Goal: Information Seeking & Learning: Learn about a topic

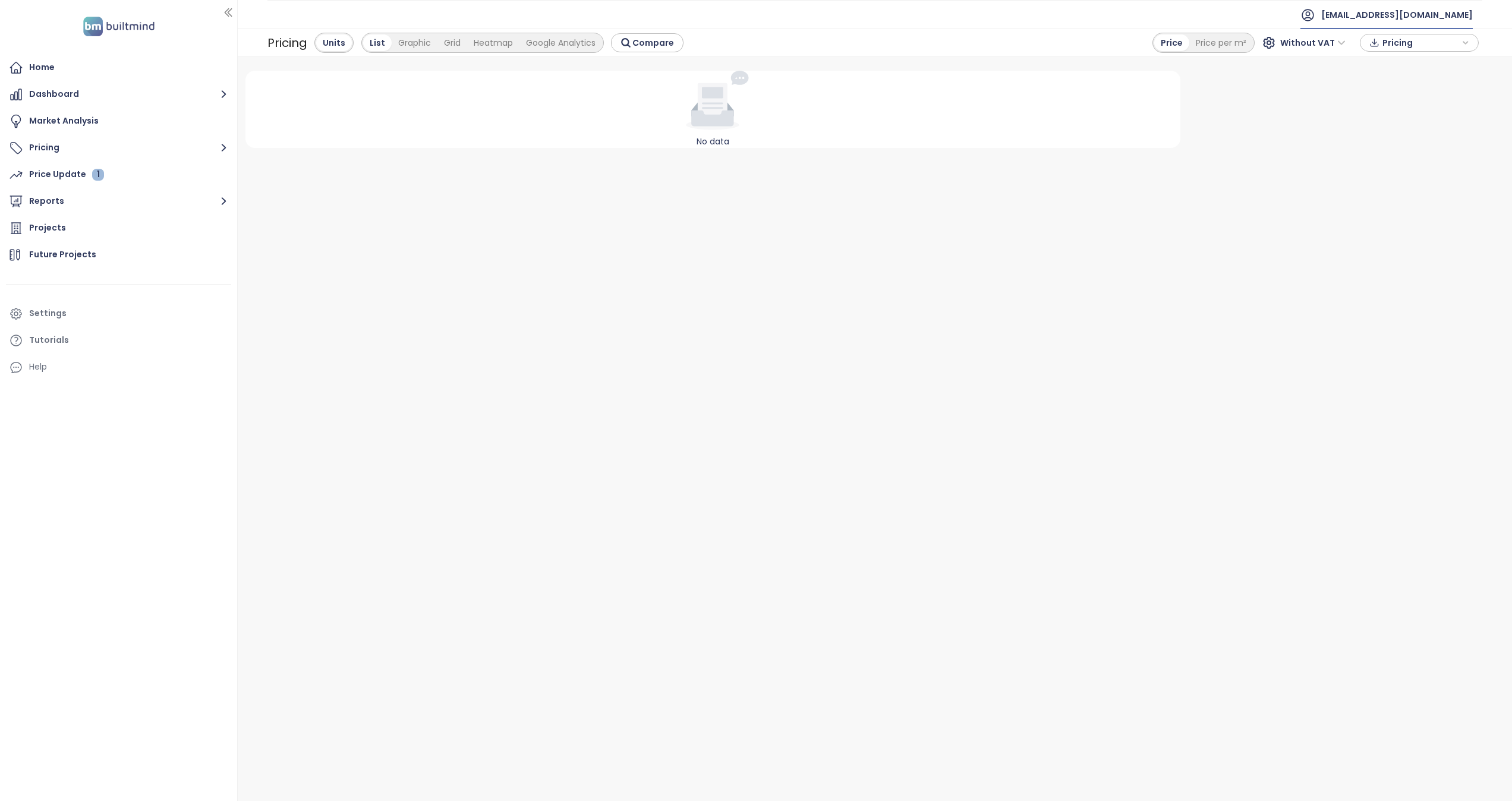
click at [1453, 13] on span "[EMAIL_ADDRESS][DOMAIN_NAME]" at bounding box center [1397, 15] width 152 height 29
click at [1448, 57] on li "Log out" at bounding box center [1458, 48] width 90 height 24
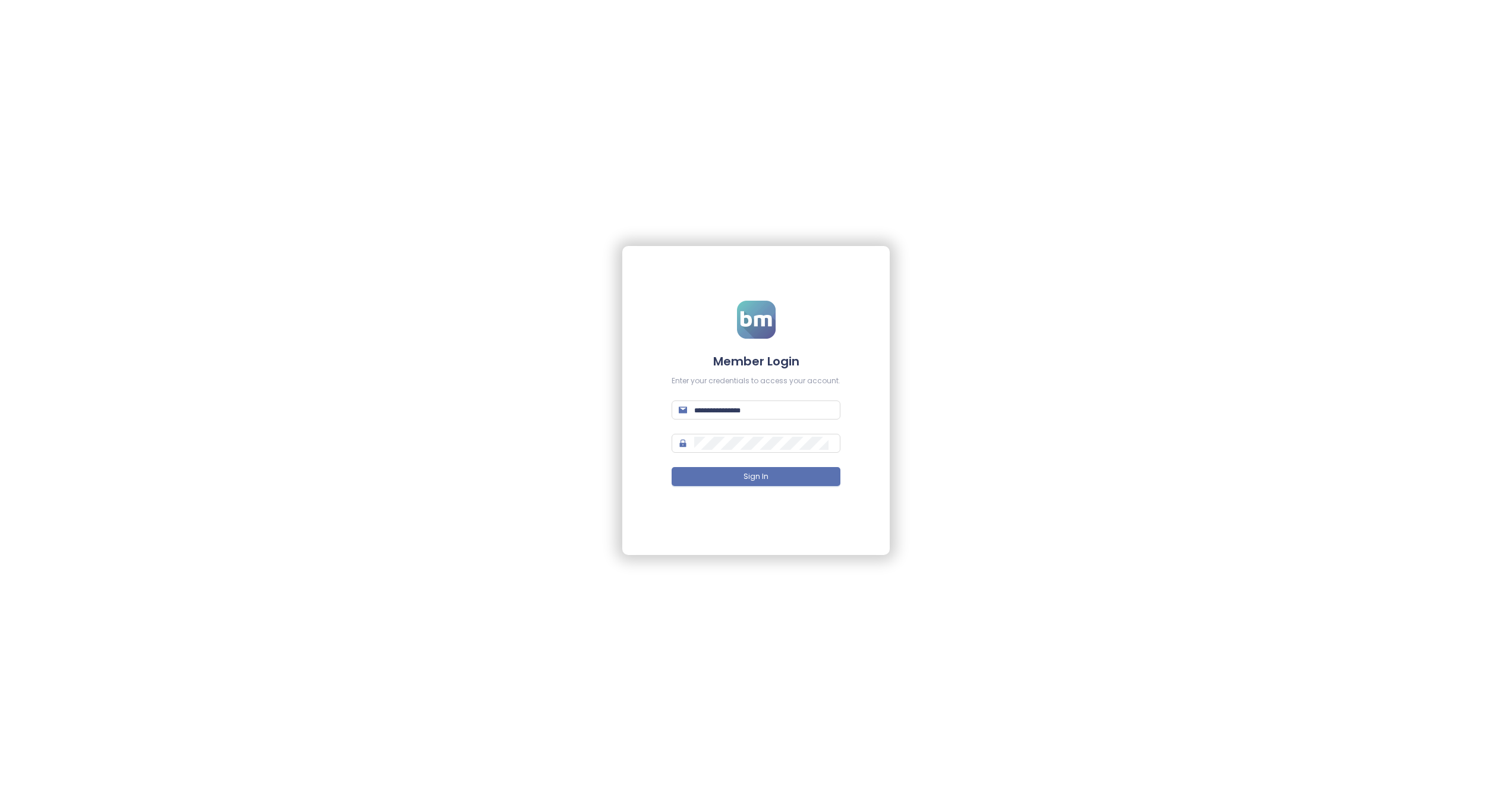
type input "**********"
click at [768, 480] on button "Sign In" at bounding box center [756, 477] width 169 height 19
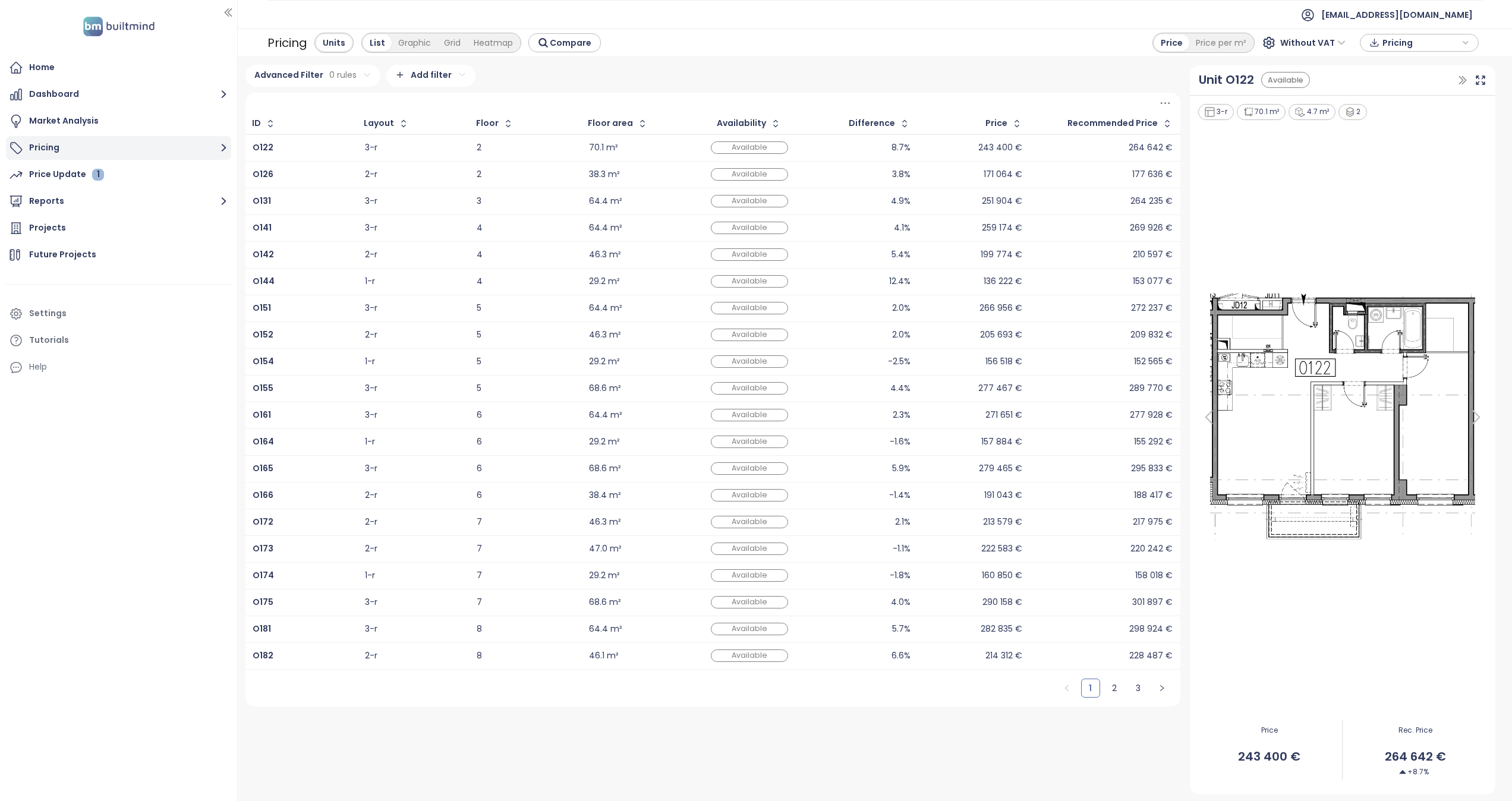
click at [46, 141] on button "Pricing" at bounding box center [118, 148] width 225 height 24
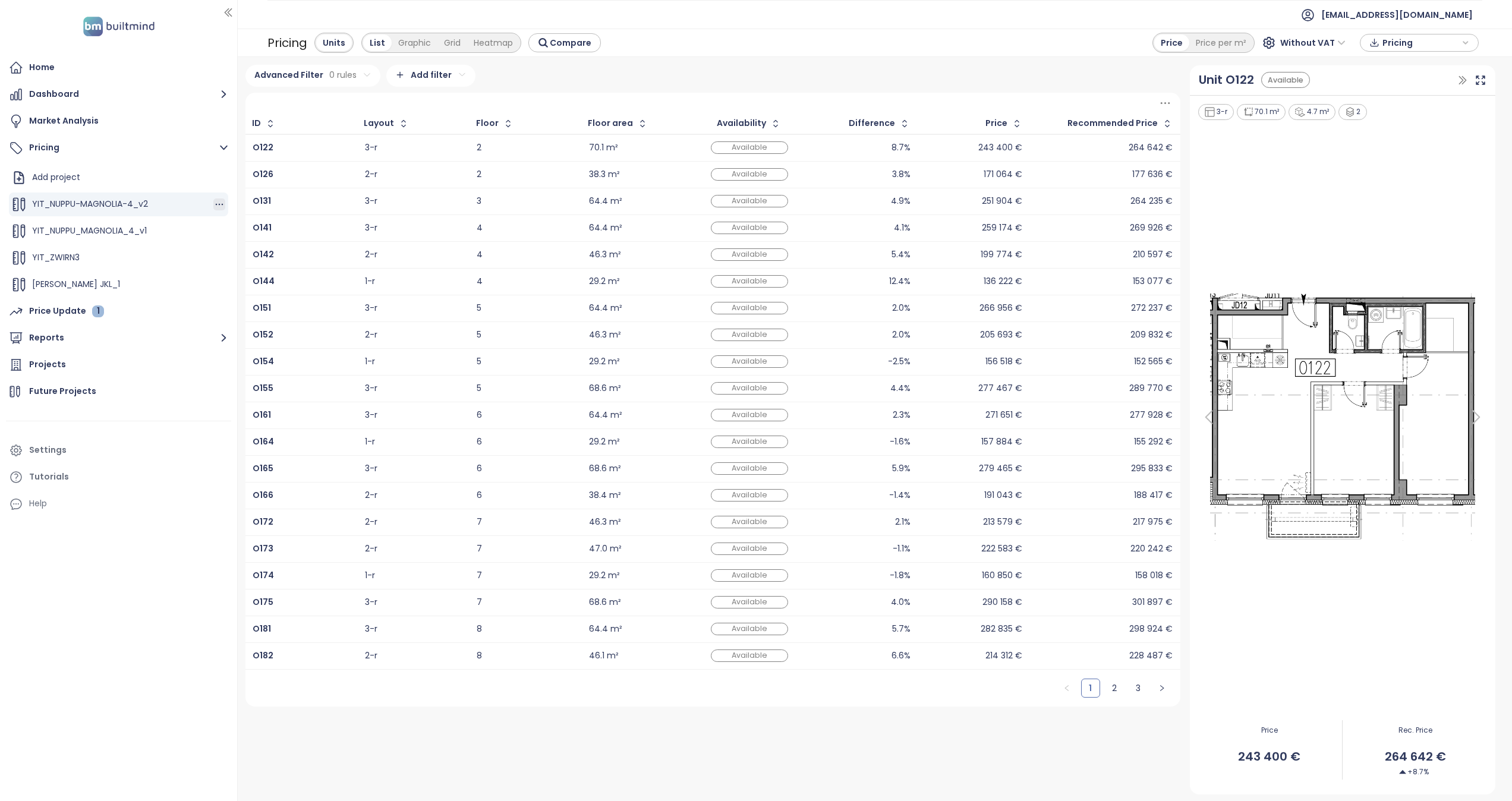
click at [214, 203] on icon "button" at bounding box center [219, 205] width 12 height 12
click at [241, 226] on button "Edit" at bounding box center [242, 223] width 53 height 15
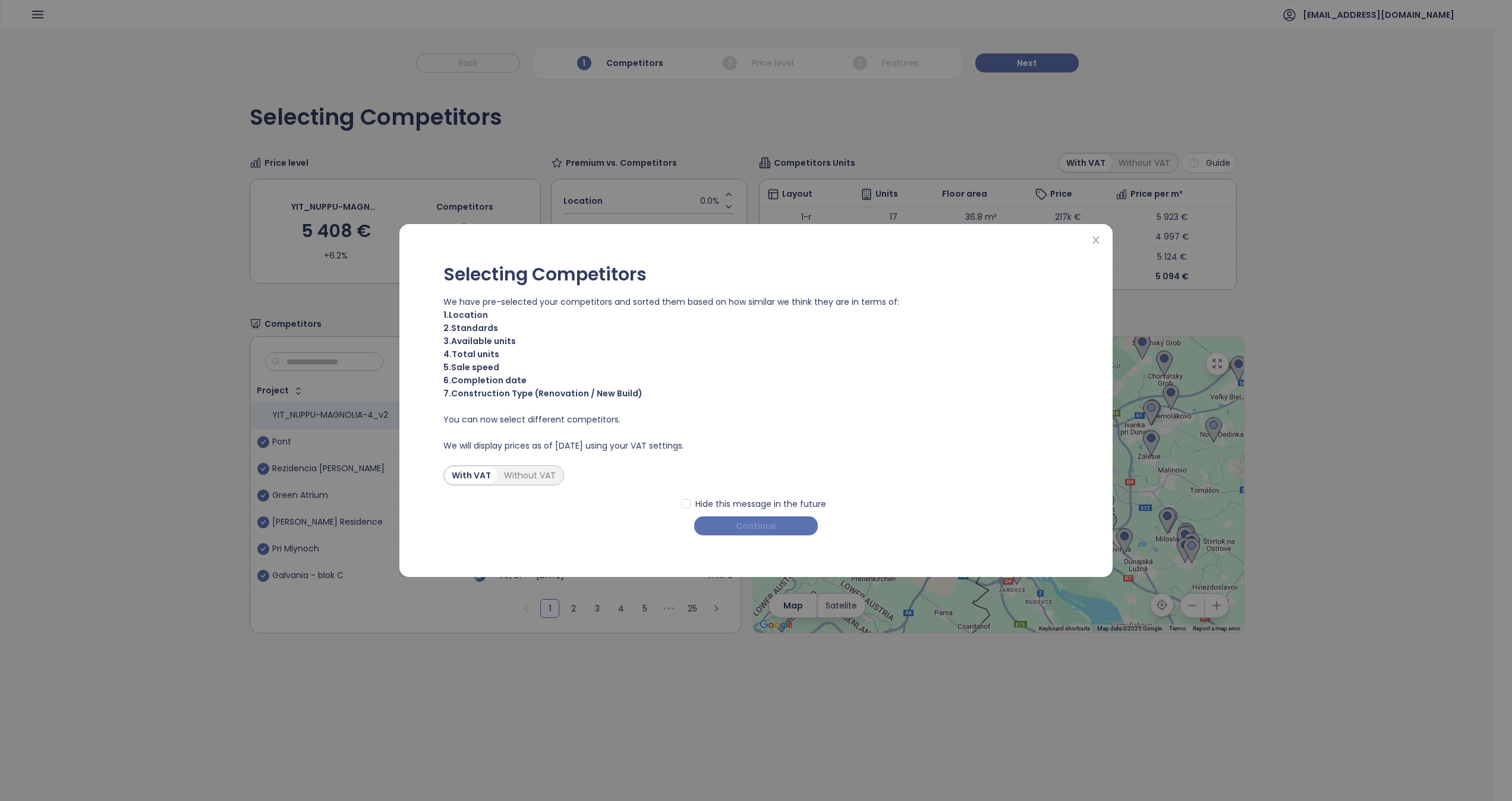
click at [774, 528] on span "Continue" at bounding box center [756, 526] width 40 height 13
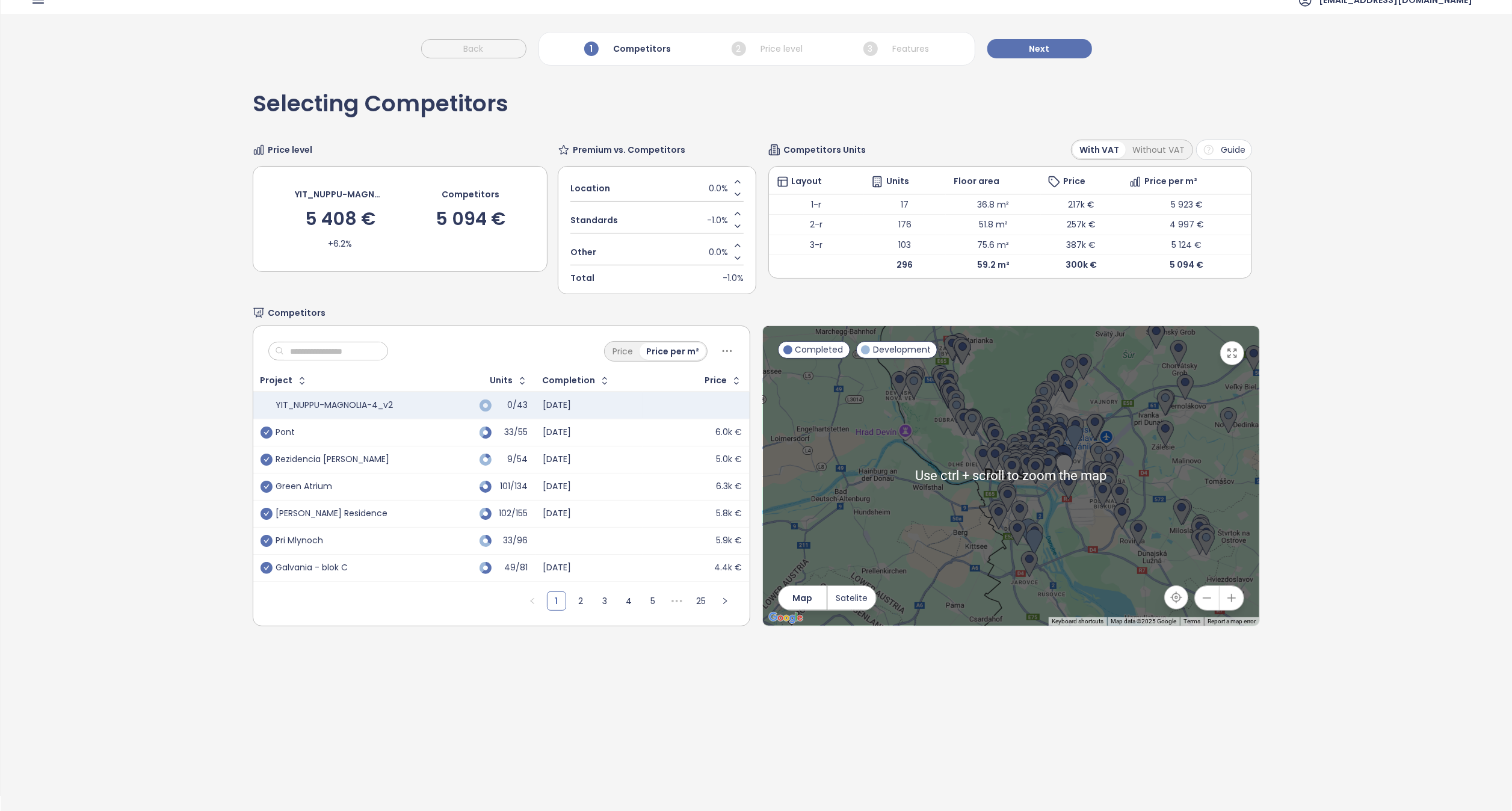
scroll to position [56, 0]
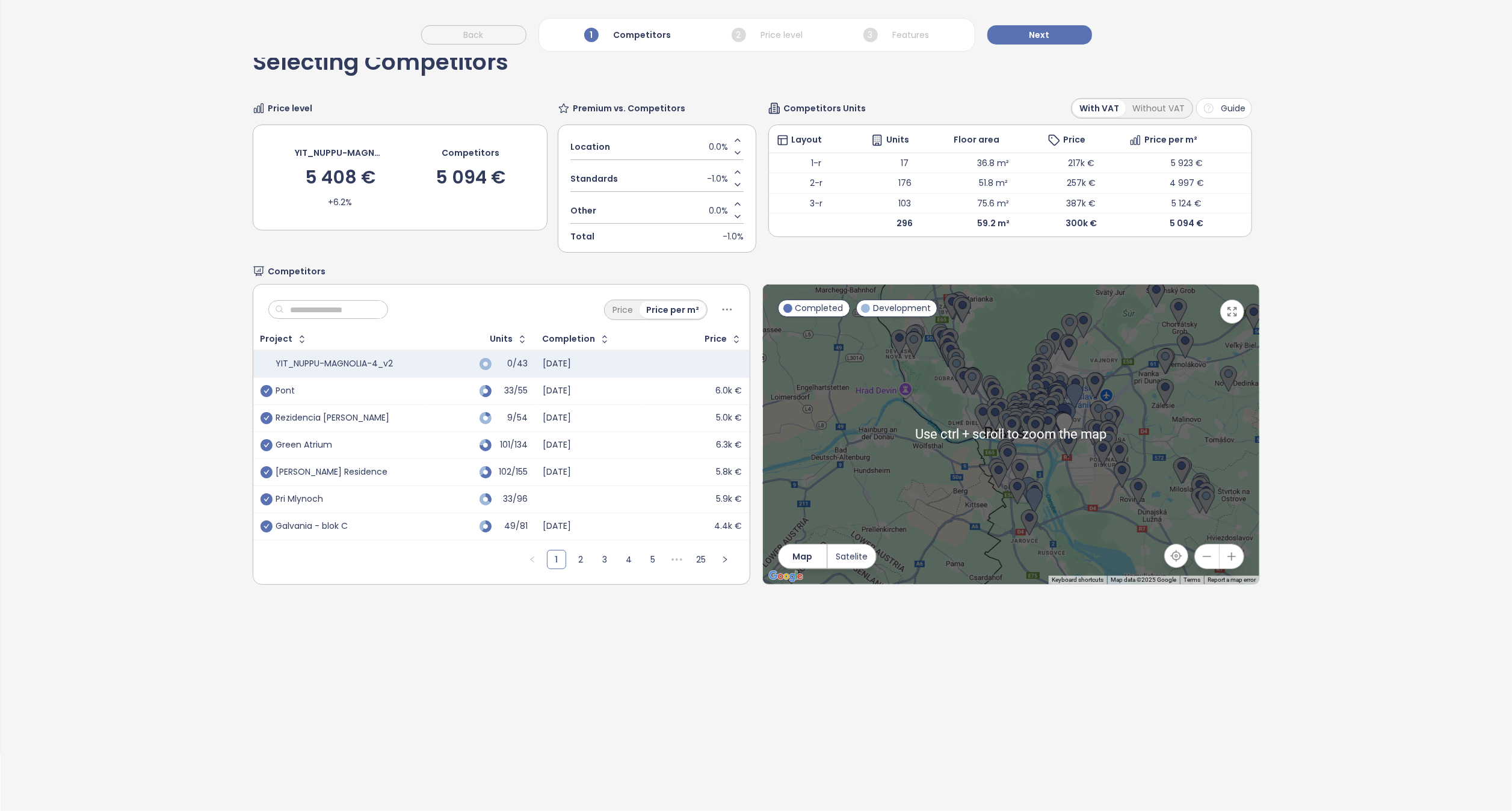
click at [928, 498] on div at bounding box center [1011, 434] width 496 height 300
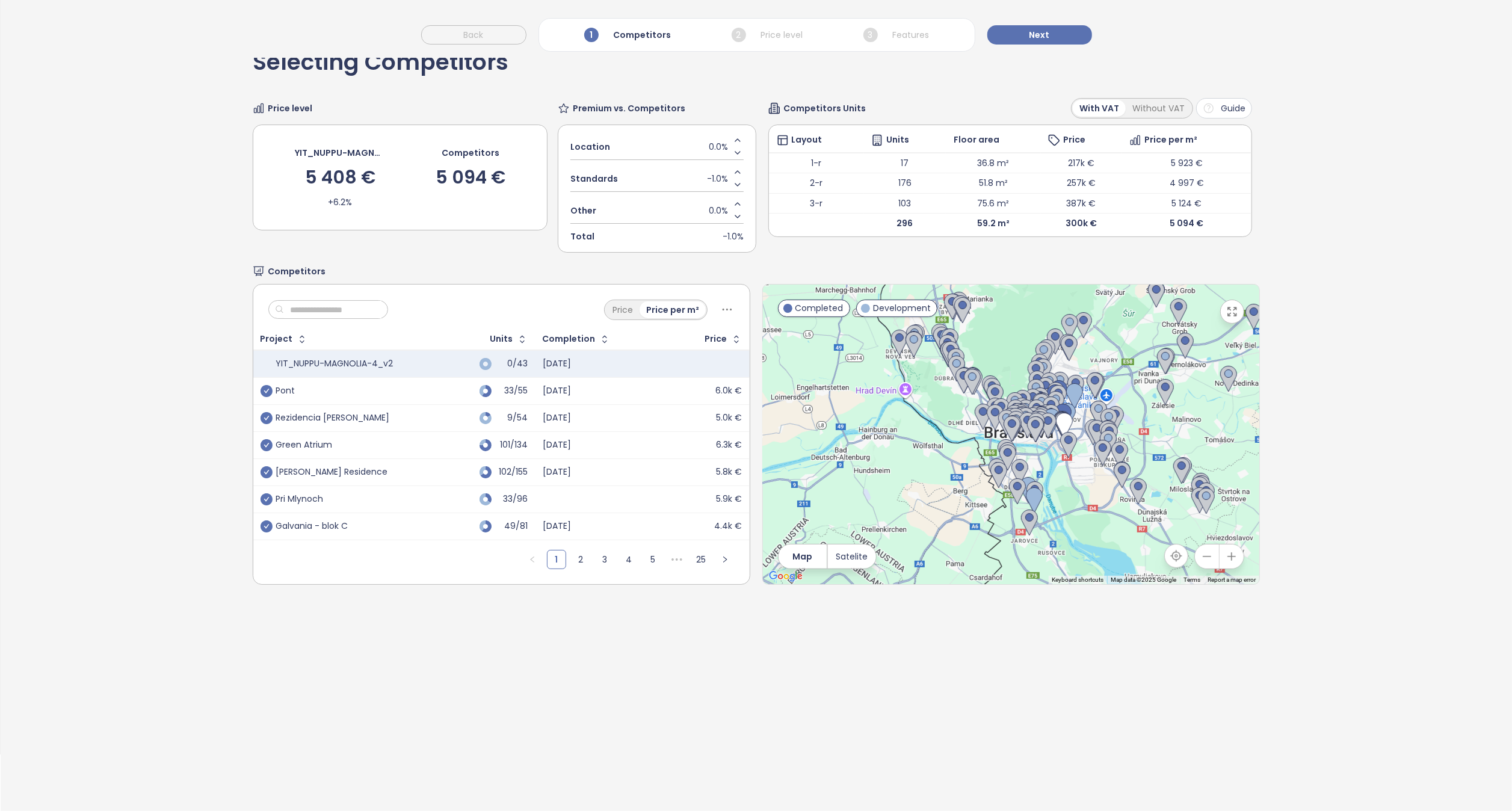
click at [1226, 556] on icon "button" at bounding box center [1232, 557] width 12 height 12
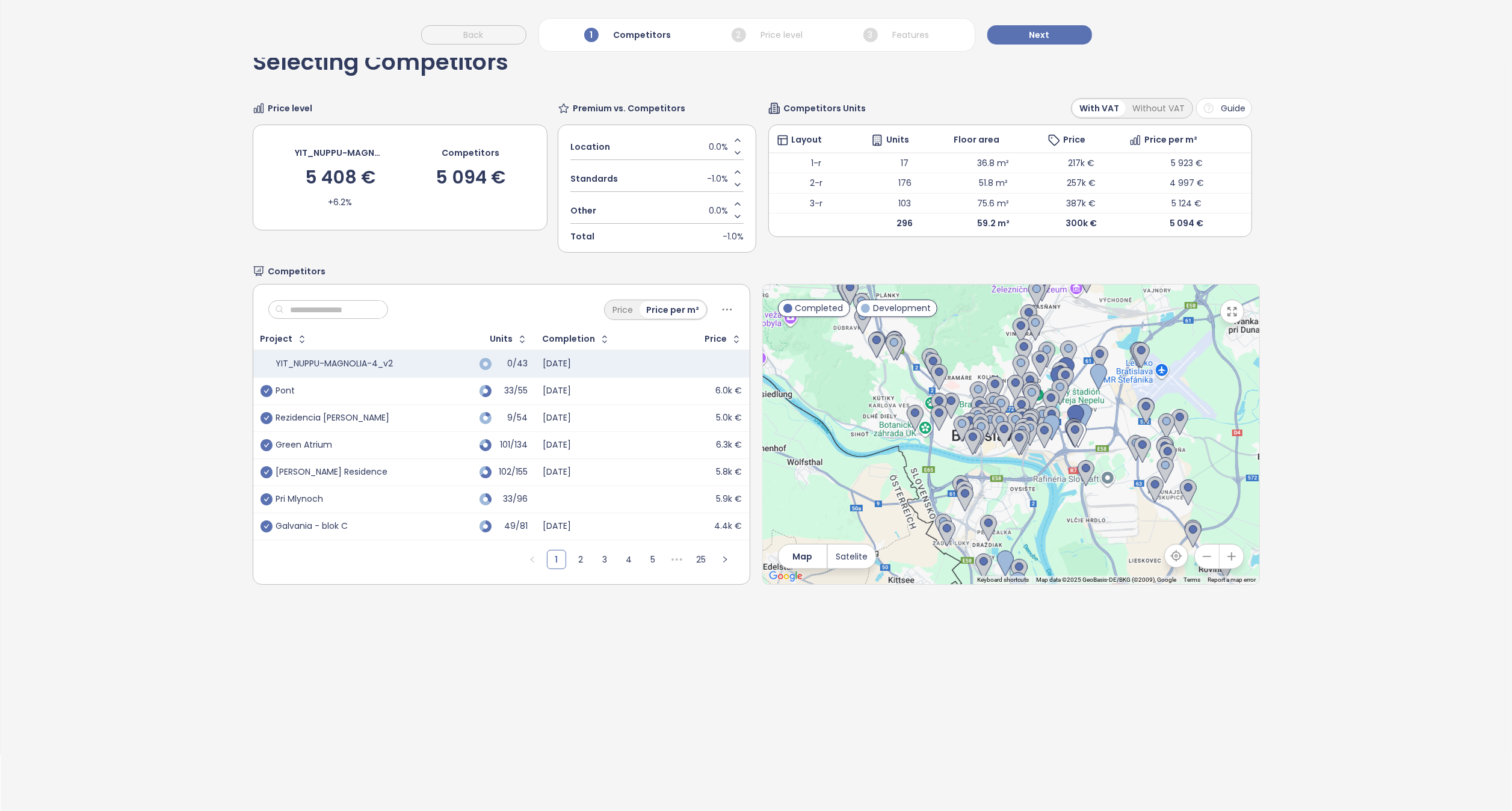
drag, startPoint x: 1115, startPoint y: 513, endPoint x: 1076, endPoint y: 532, distance: 43.4
click at [1076, 532] on div at bounding box center [1011, 434] width 496 height 300
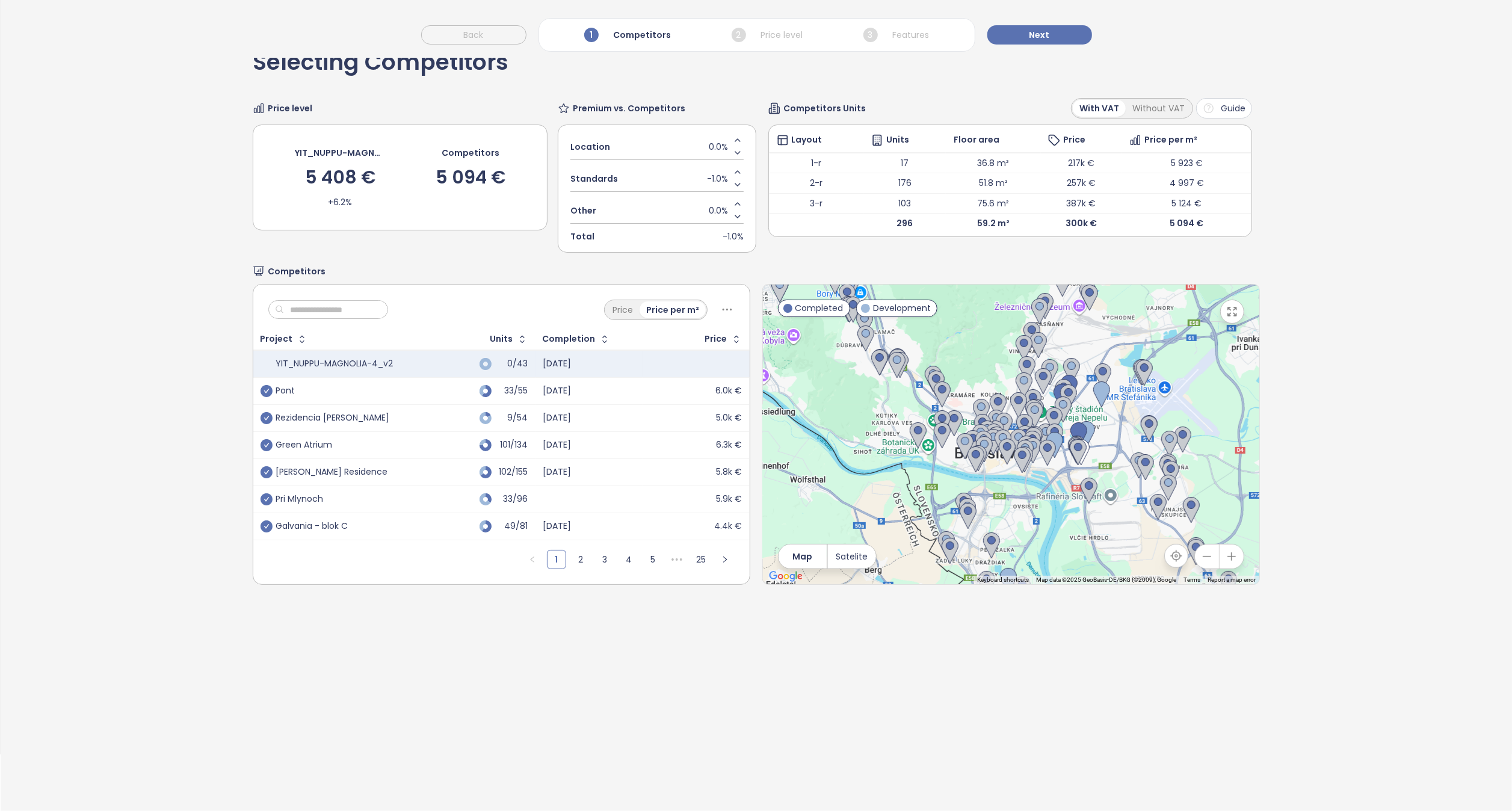
click at [1226, 555] on icon "button" at bounding box center [1232, 557] width 12 height 12
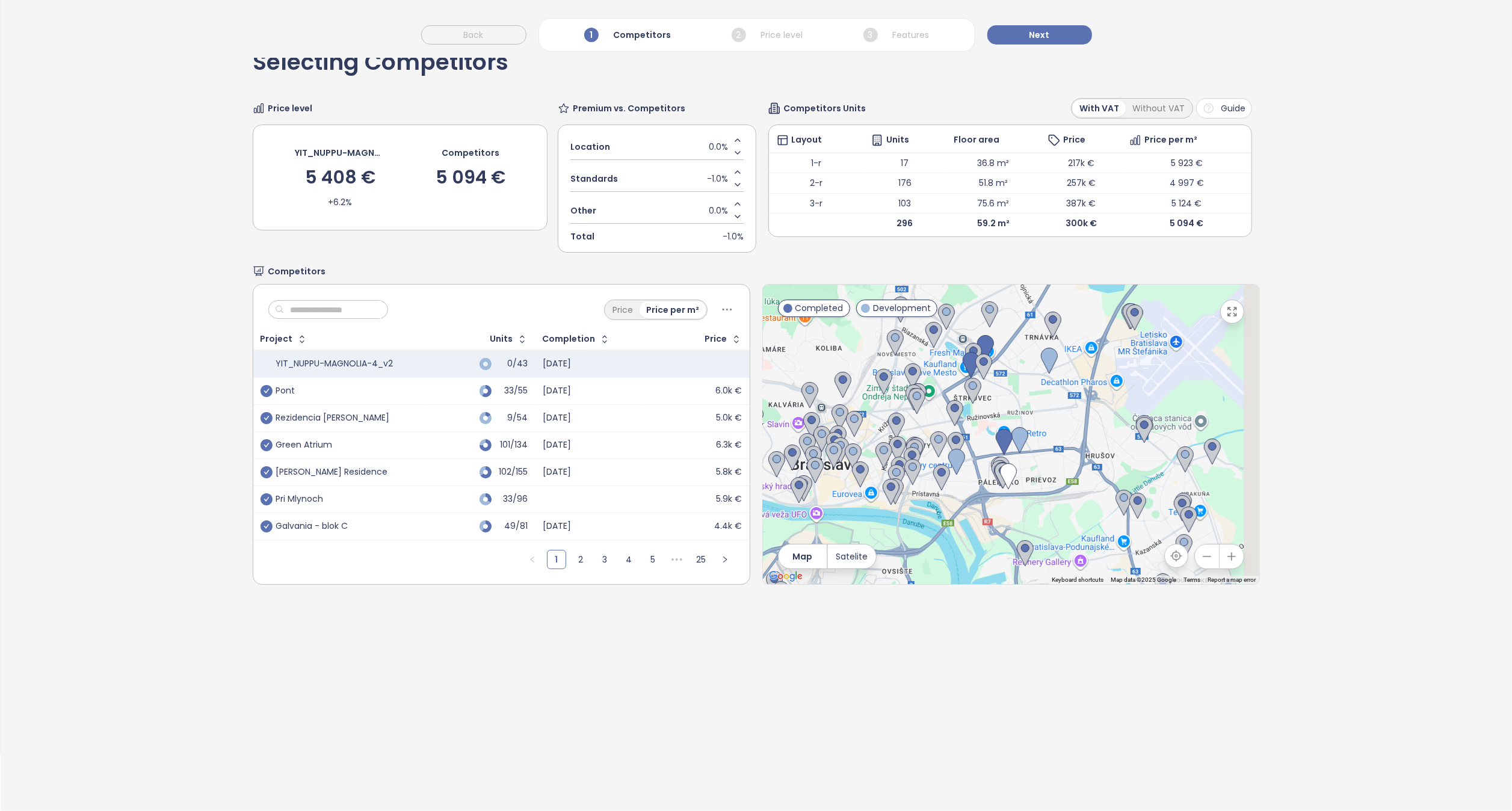
drag, startPoint x: 1106, startPoint y: 520, endPoint x: 959, endPoint y: 513, distance: 147.2
click at [959, 513] on div at bounding box center [1011, 434] width 496 height 300
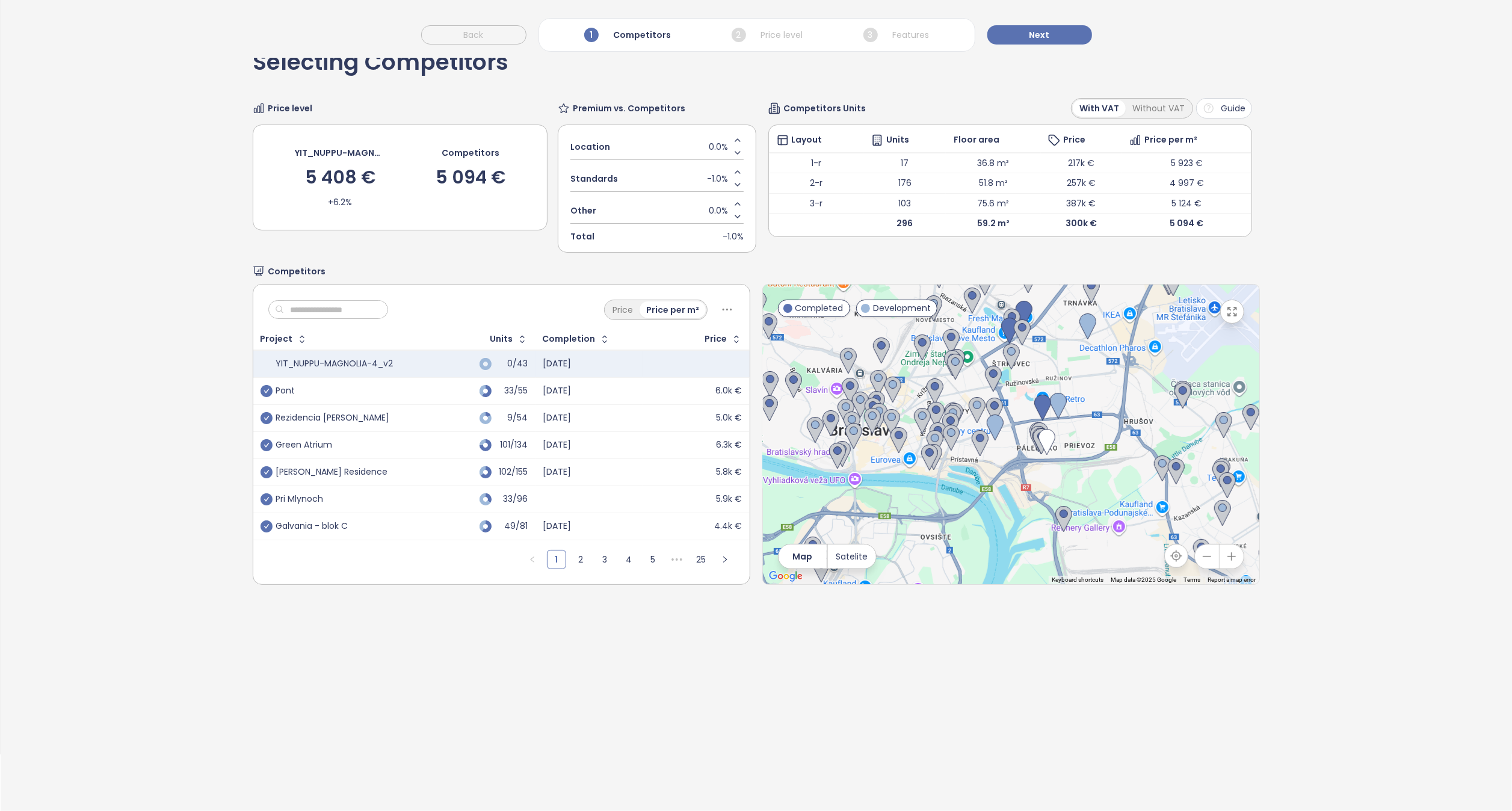
drag, startPoint x: 1043, startPoint y: 528, endPoint x: 1153, endPoint y: 566, distance: 116.4
click at [1153, 564] on div "← Move left → Move right ↑ Move up ↓ Move down + Zoom in - Zoom out Home Jump l…" at bounding box center [1011, 434] width 498 height 301
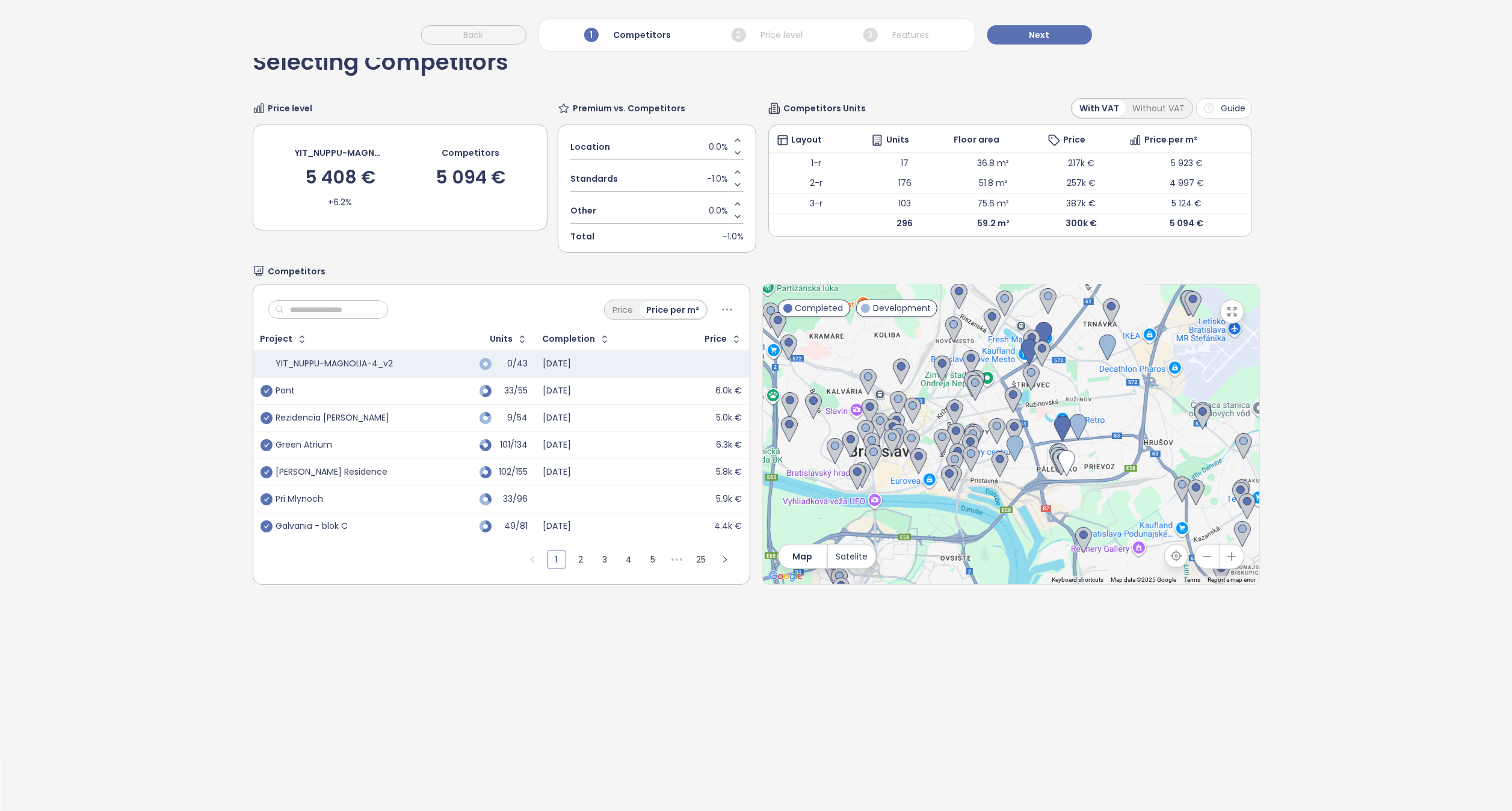
drag, startPoint x: 1127, startPoint y: 449, endPoint x: 1065, endPoint y: 386, distance: 88.4
click at [1065, 386] on div at bounding box center [1011, 434] width 496 height 300
click at [1226, 554] on icon "button" at bounding box center [1232, 557] width 12 height 12
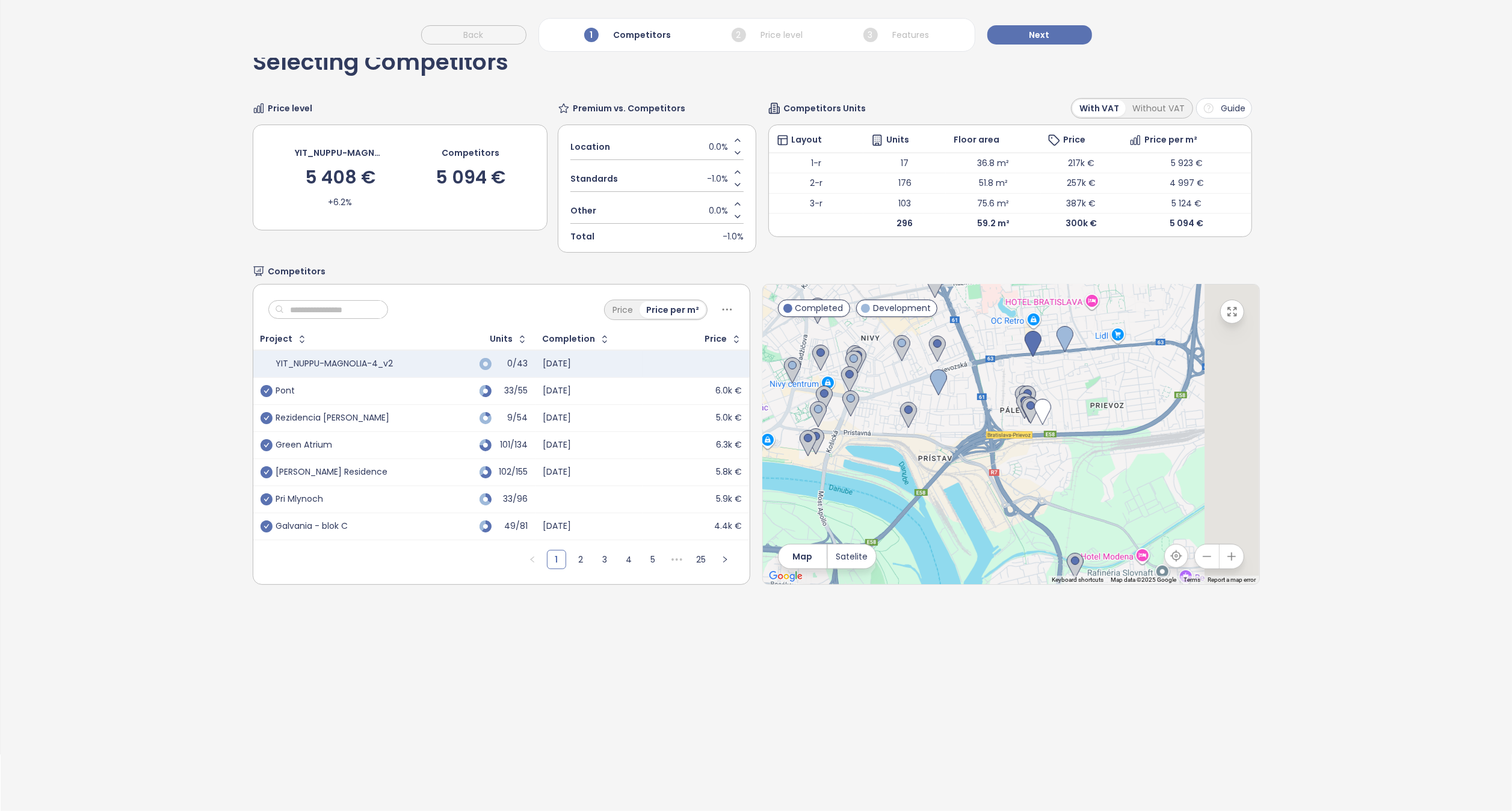
drag, startPoint x: 1171, startPoint y: 467, endPoint x: 1076, endPoint y: 354, distance: 147.6
click at [1076, 354] on div at bounding box center [1011, 434] width 496 height 300
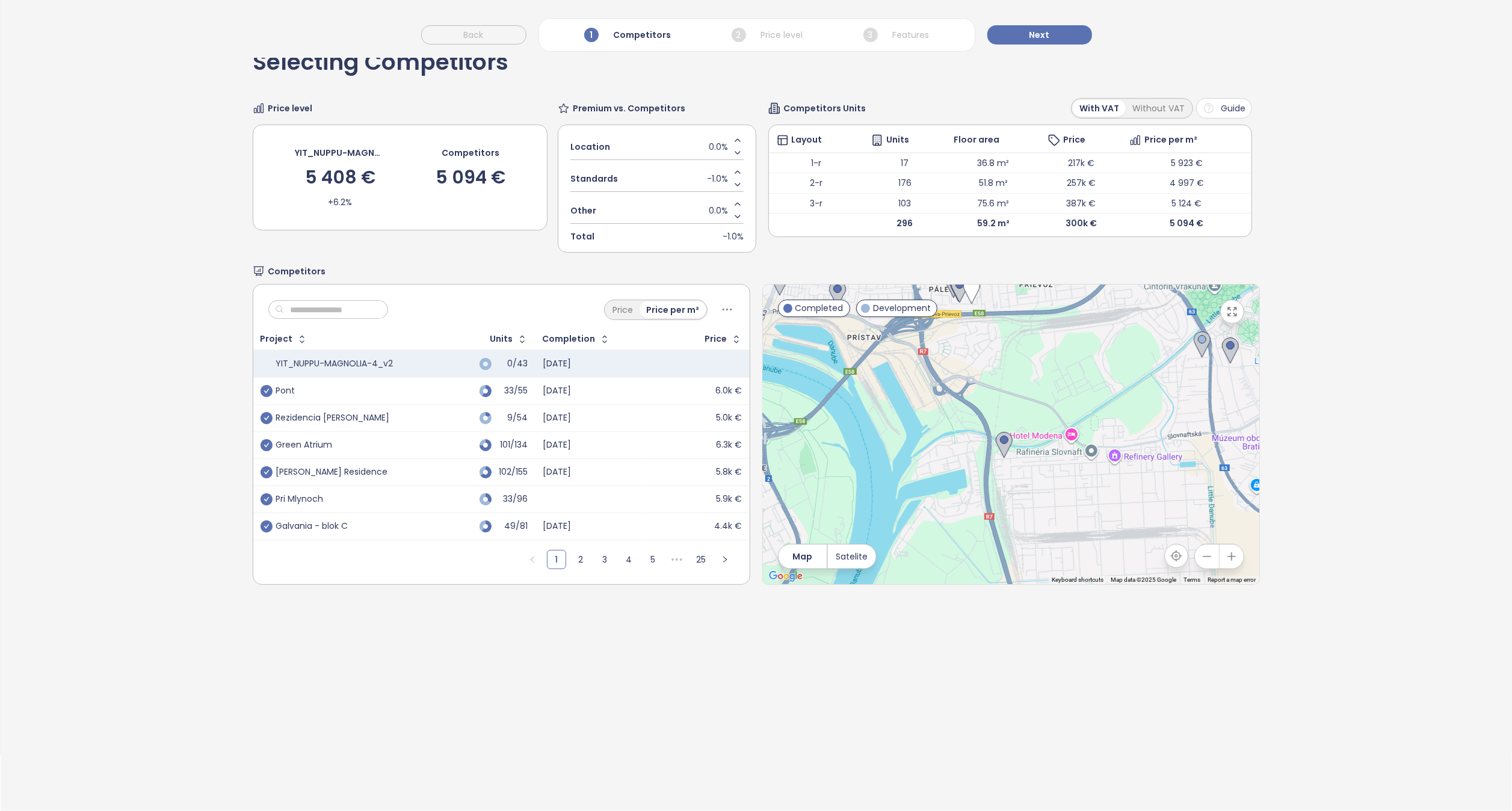
drag, startPoint x: 1123, startPoint y: 486, endPoint x: 1073, endPoint y: 386, distance: 111.8
click at [1073, 386] on div at bounding box center [1011, 434] width 496 height 300
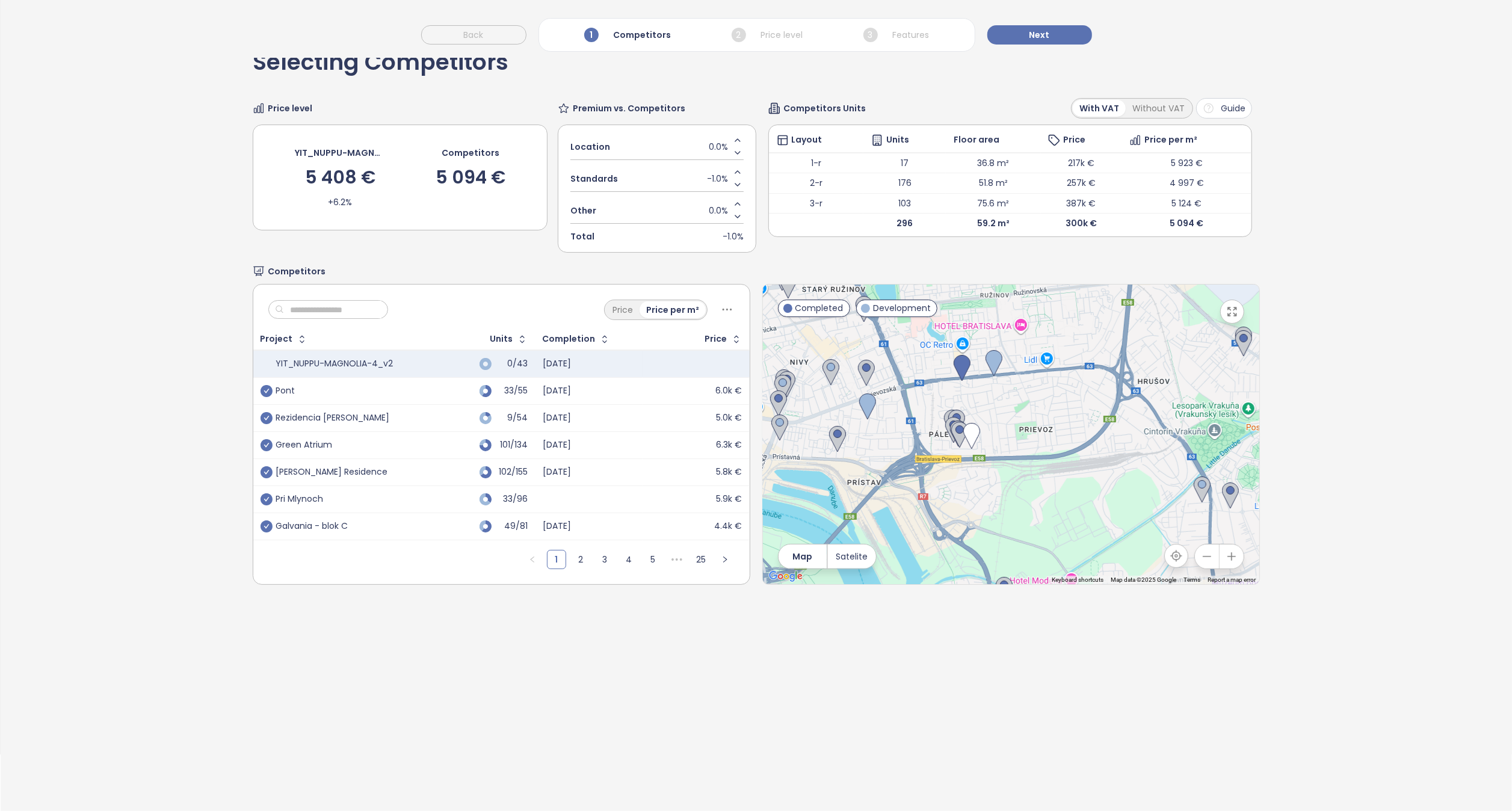
drag, startPoint x: 1036, startPoint y: 412, endPoint x: 1029, endPoint y: 476, distance: 64.4
click at [1029, 476] on div at bounding box center [1011, 434] width 496 height 300
click at [1226, 561] on icon "button" at bounding box center [1232, 557] width 12 height 12
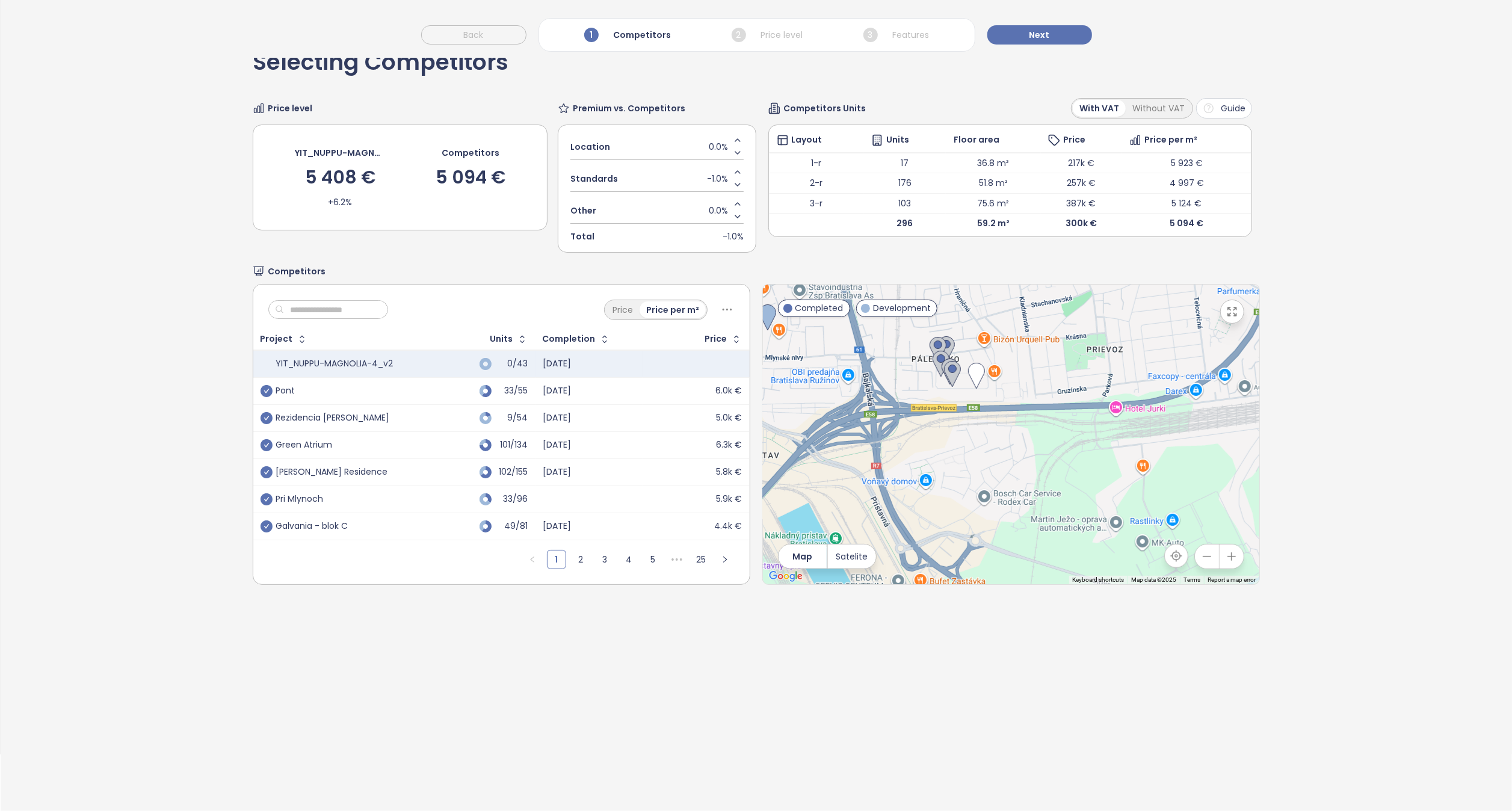
drag, startPoint x: 1058, startPoint y: 479, endPoint x: 1101, endPoint y: 400, distance: 89.9
click at [1101, 400] on div at bounding box center [1011, 434] width 496 height 300
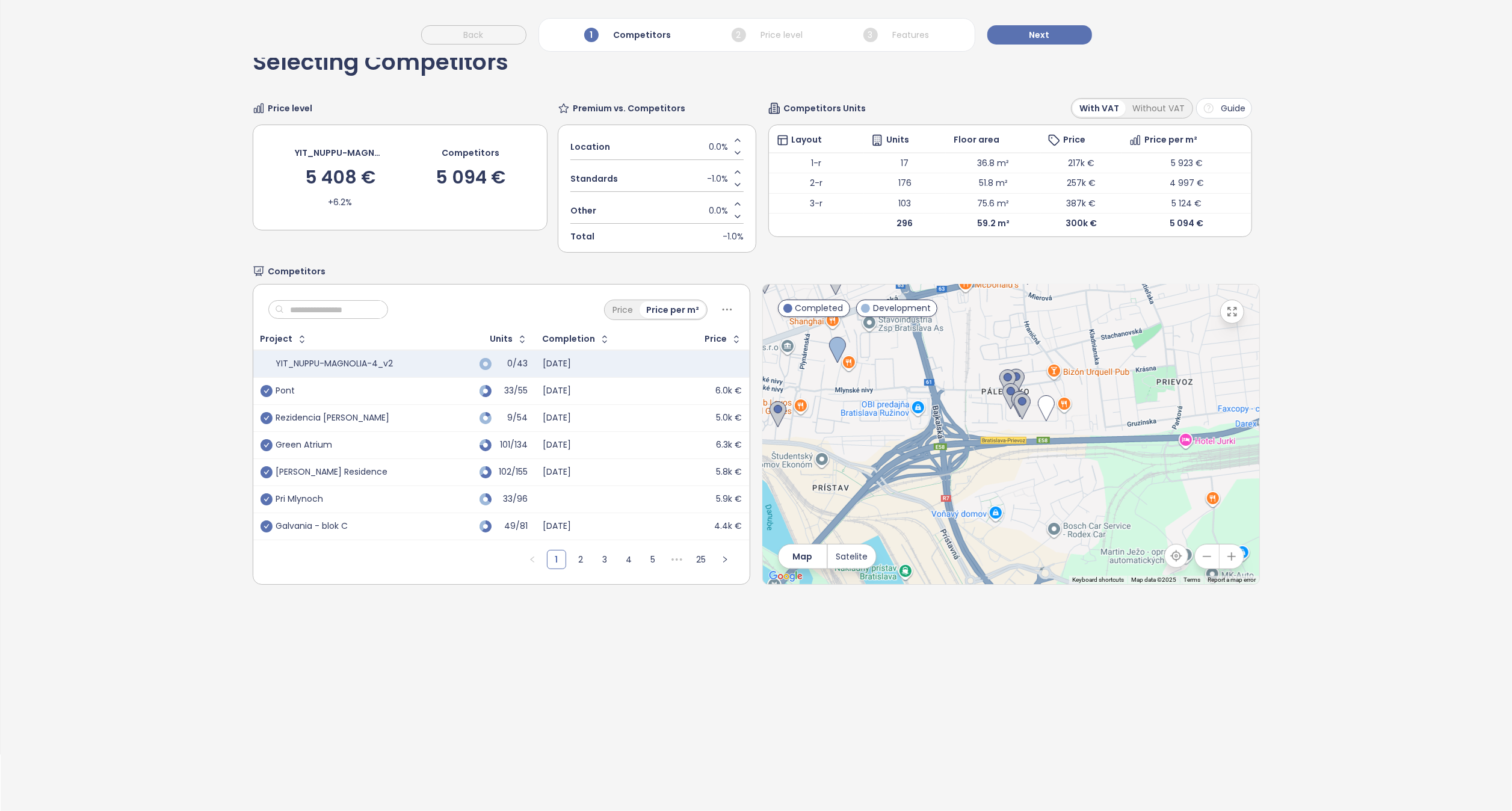
drag, startPoint x: 1133, startPoint y: 449, endPoint x: 1147, endPoint y: 460, distance: 17.8
click at [1147, 460] on div at bounding box center [1011, 434] width 496 height 300
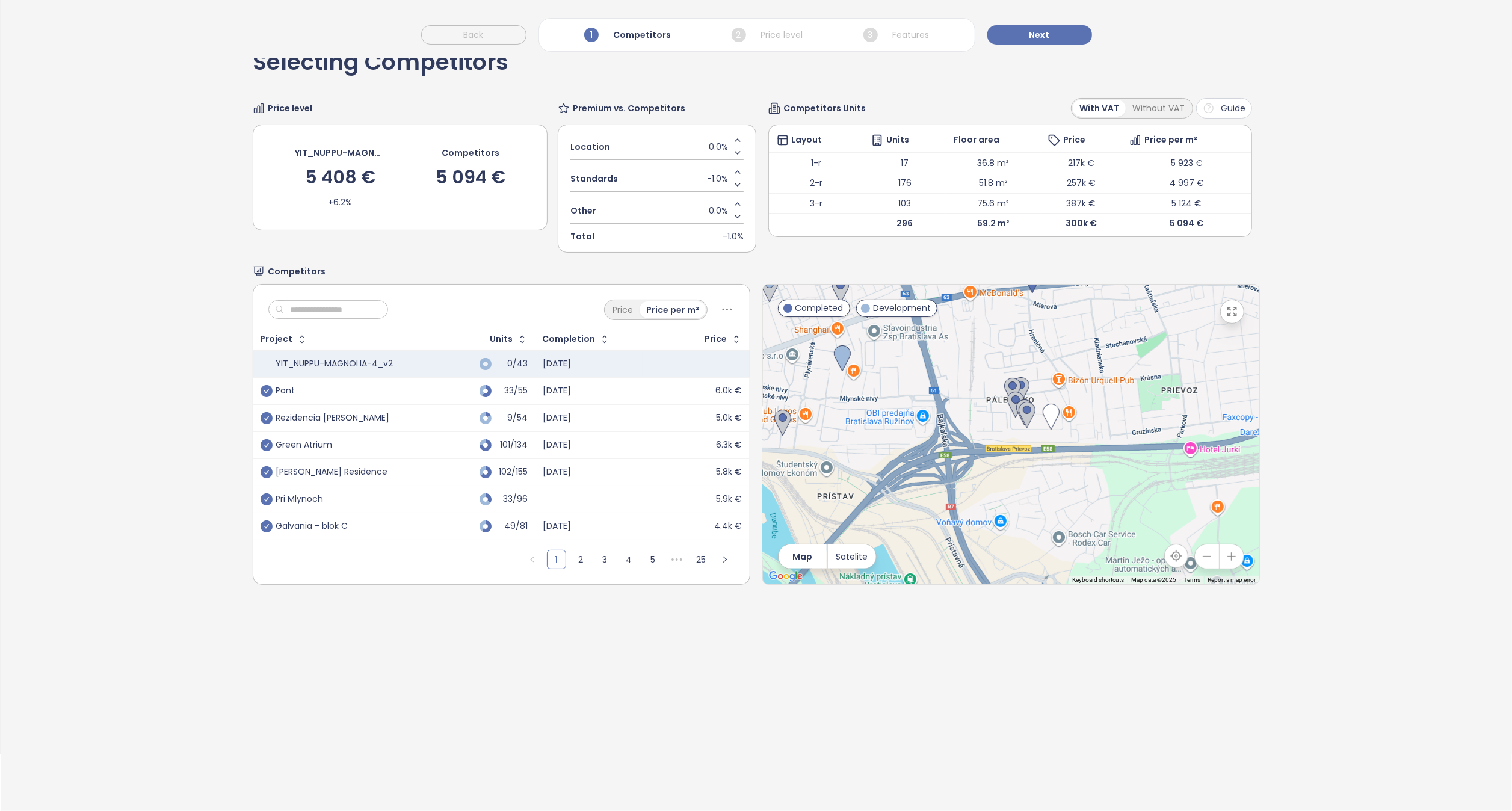
click at [1220, 321] on button "button" at bounding box center [1232, 311] width 24 height 24
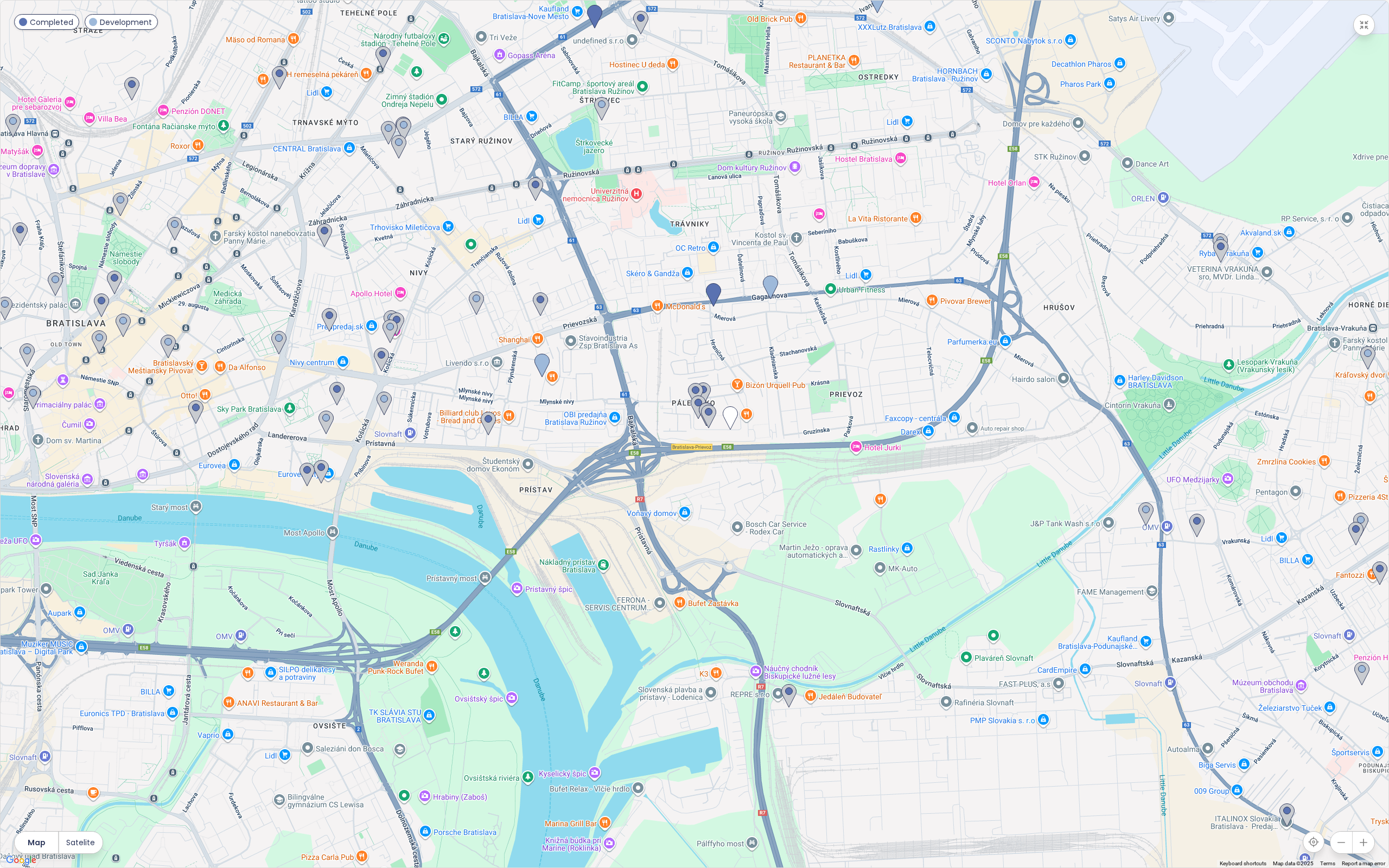
click at [853, 524] on div at bounding box center [694, 434] width 1388 height 867
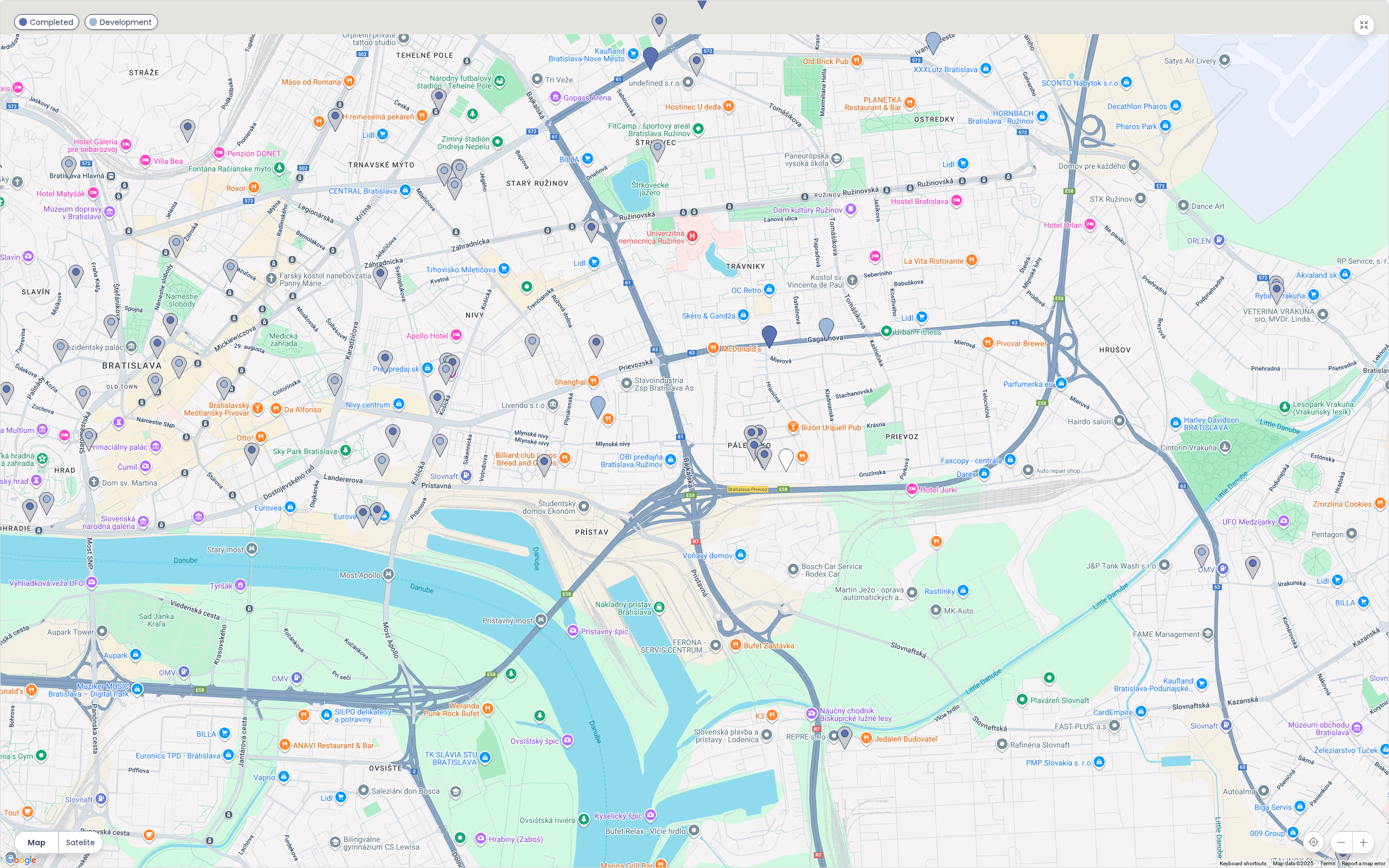
drag, startPoint x: 822, startPoint y: 469, endPoint x: 888, endPoint y: 516, distance: 81.0
click at [888, 516] on div at bounding box center [694, 434] width 1388 height 867
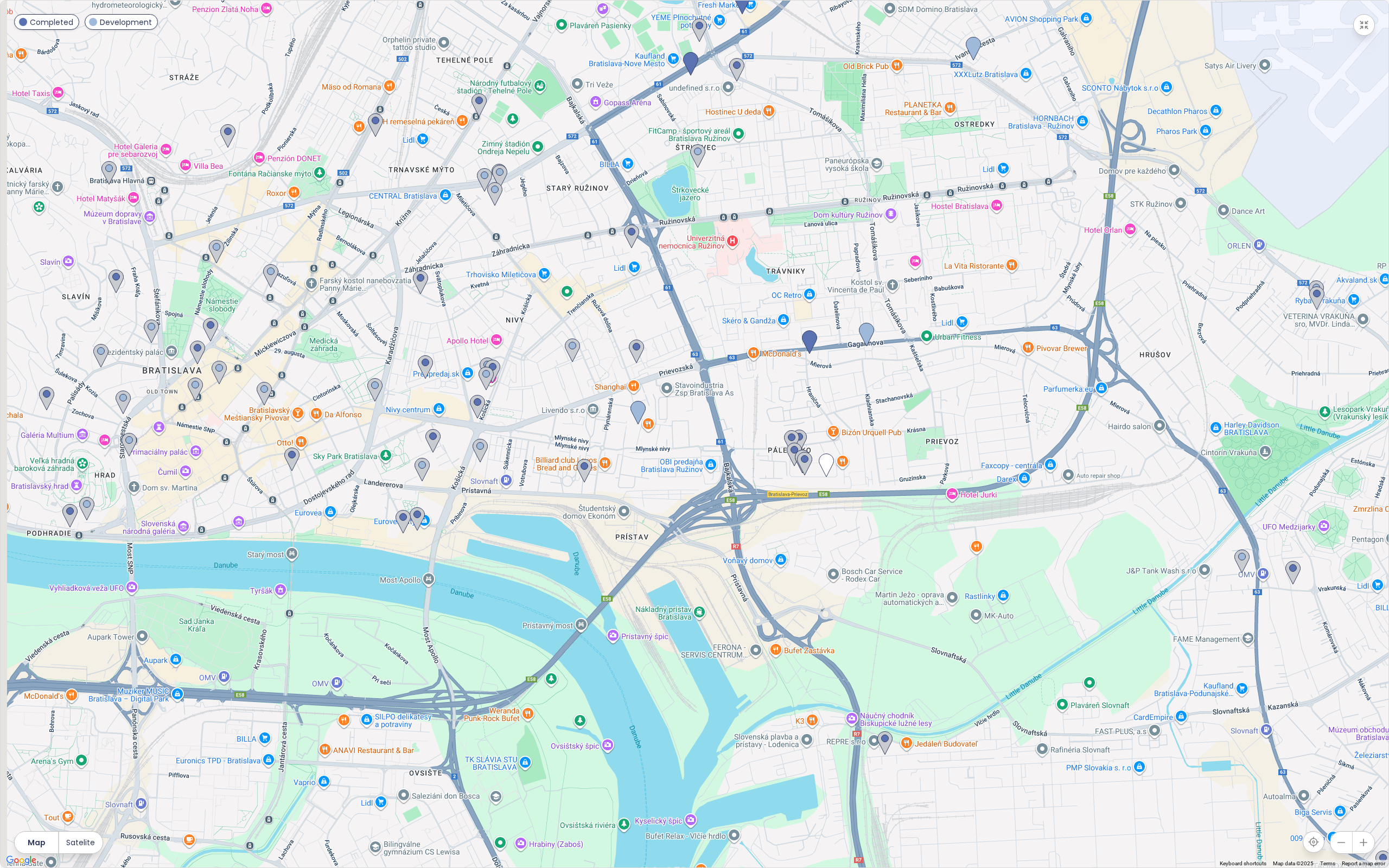
drag, startPoint x: 819, startPoint y: 545, endPoint x: 853, endPoint y: 547, distance: 34.1
click at [853, 547] on div at bounding box center [694, 434] width 1388 height 867
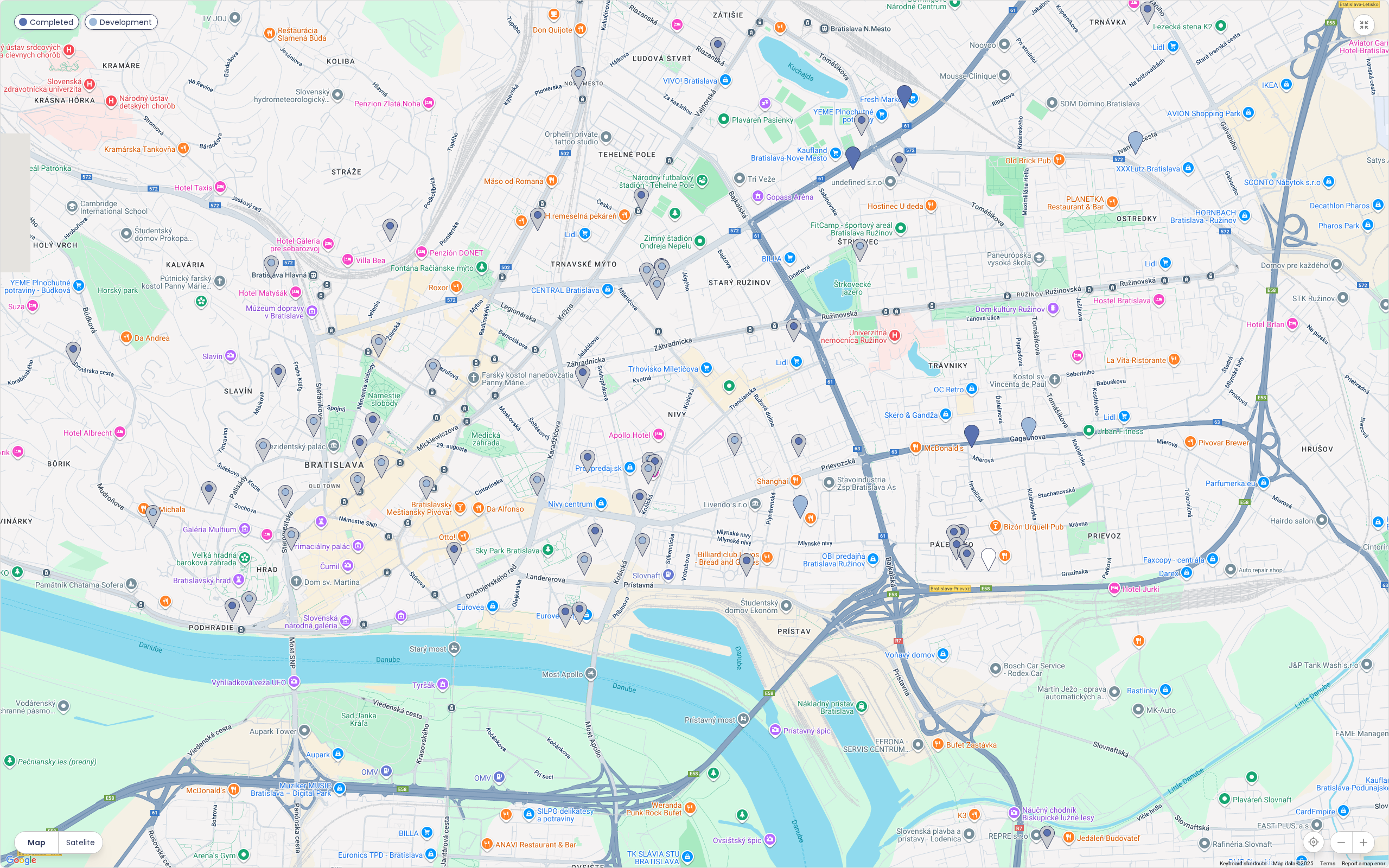
drag, startPoint x: 864, startPoint y: 422, endPoint x: 1031, endPoint y: 517, distance: 192.1
click at [1031, 517] on div at bounding box center [694, 434] width 1388 height 867
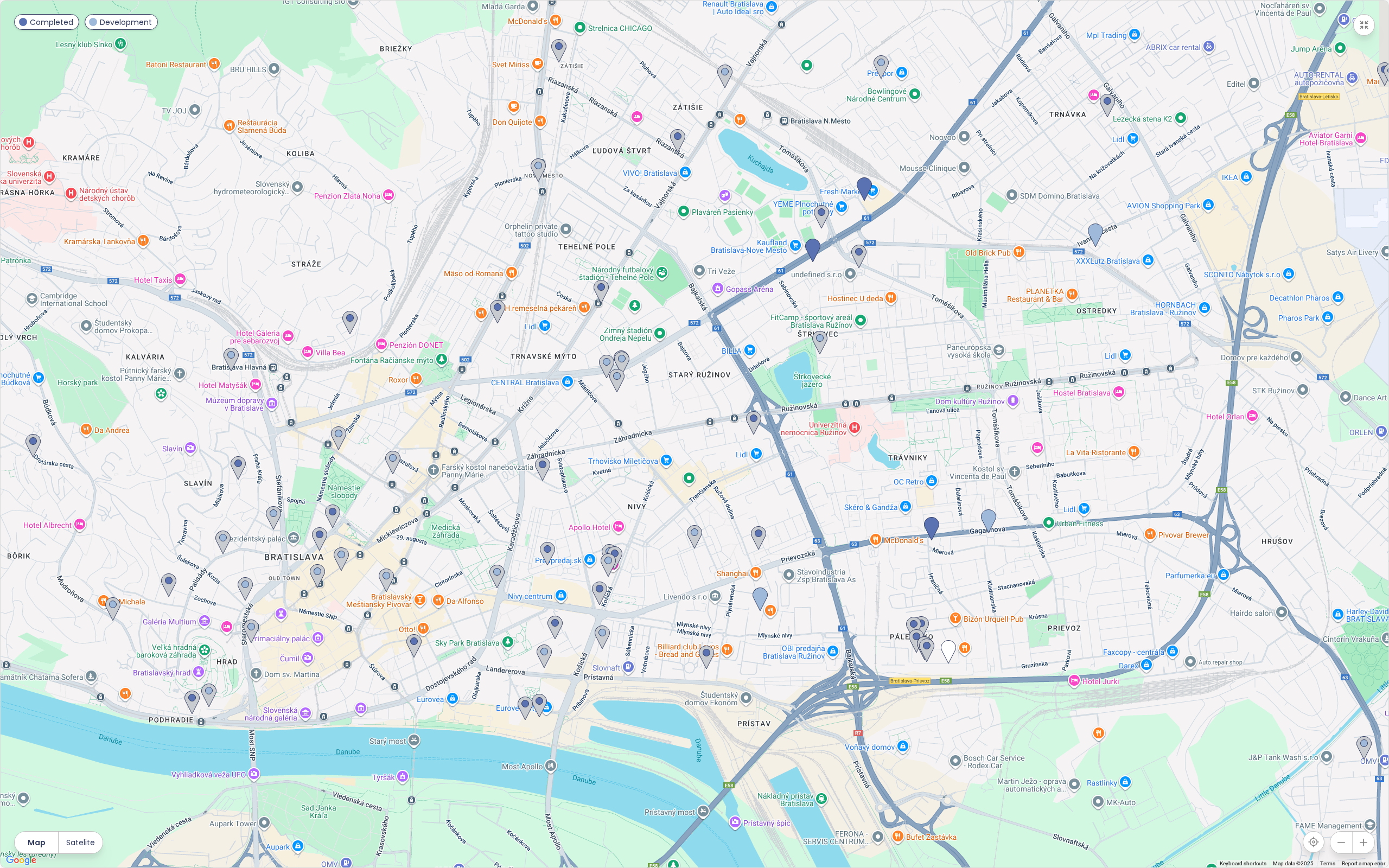
drag, startPoint x: 1216, startPoint y: 361, endPoint x: 1158, endPoint y: 462, distance: 116.5
click at [1165, 463] on div at bounding box center [694, 434] width 1388 height 867
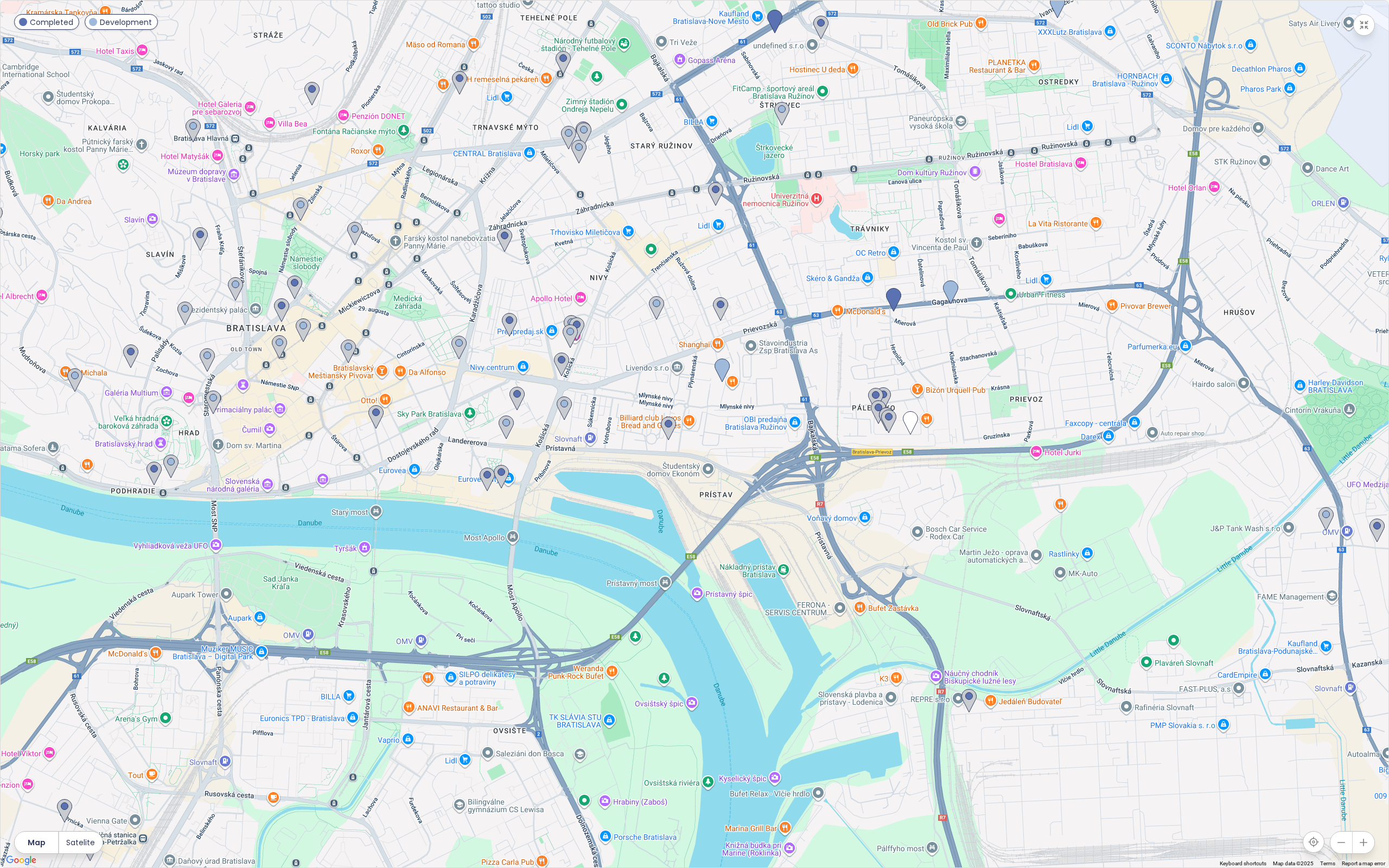
drag, startPoint x: 1097, startPoint y: 614, endPoint x: 1068, endPoint y: 366, distance: 249.7
click at [1068, 366] on div at bounding box center [694, 434] width 1388 height 867
click at [969, 699] on img at bounding box center [969, 701] width 15 height 24
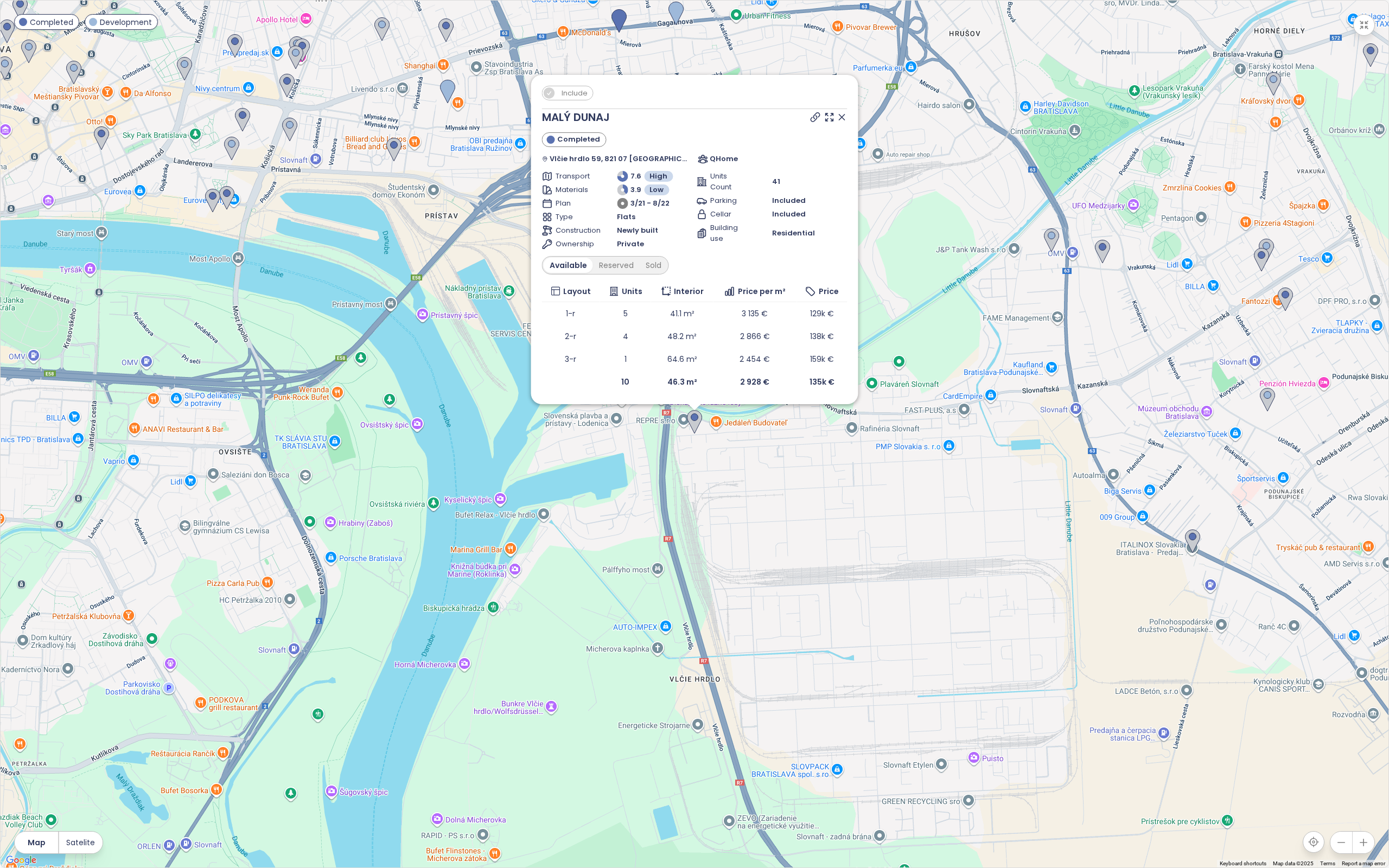
click at [837, 120] on icon at bounding box center [842, 117] width 11 height 11
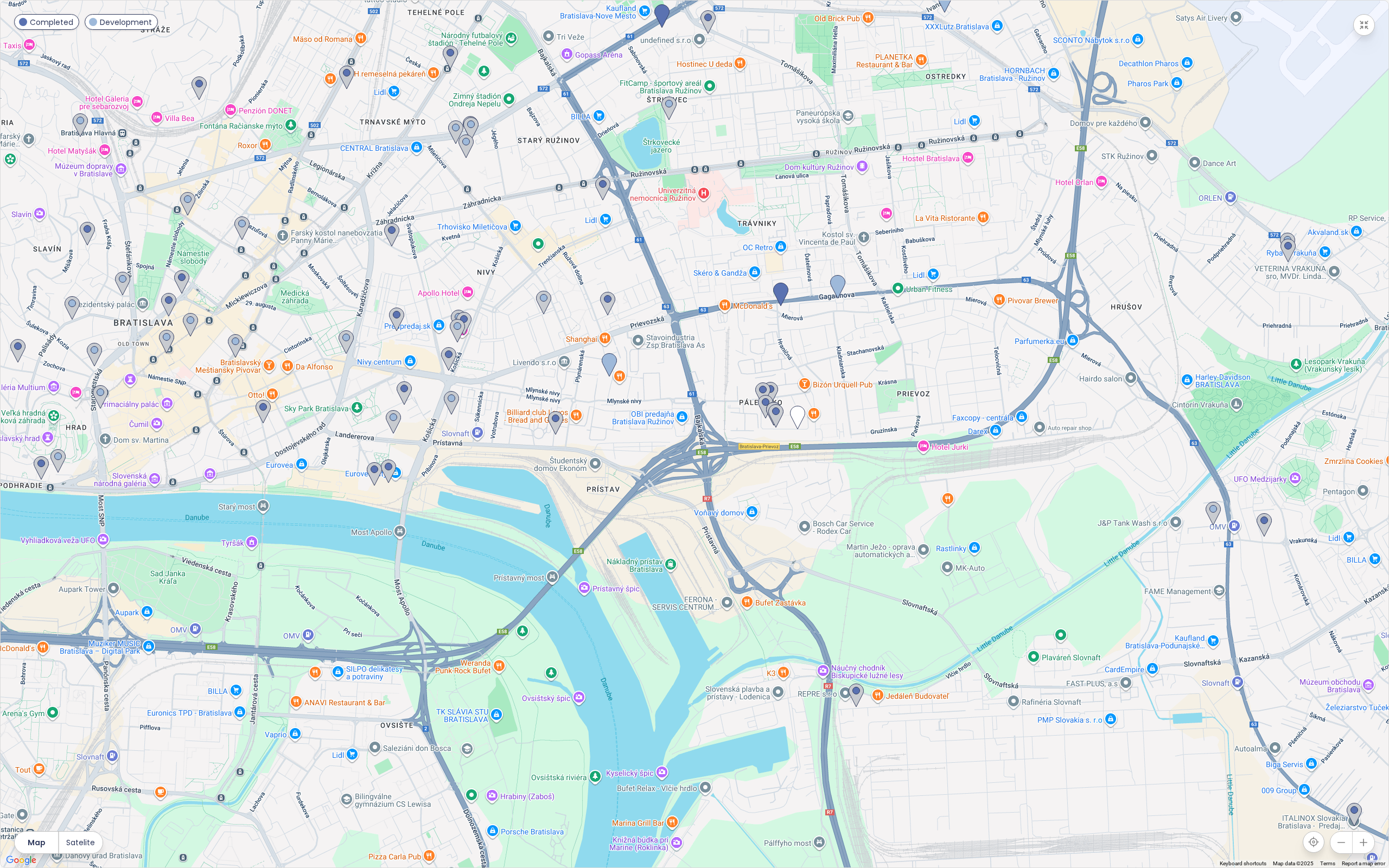
drag, startPoint x: 708, startPoint y: 407, endPoint x: 875, endPoint y: 692, distance: 330.3
click at [873, 691] on div at bounding box center [694, 434] width 1388 height 867
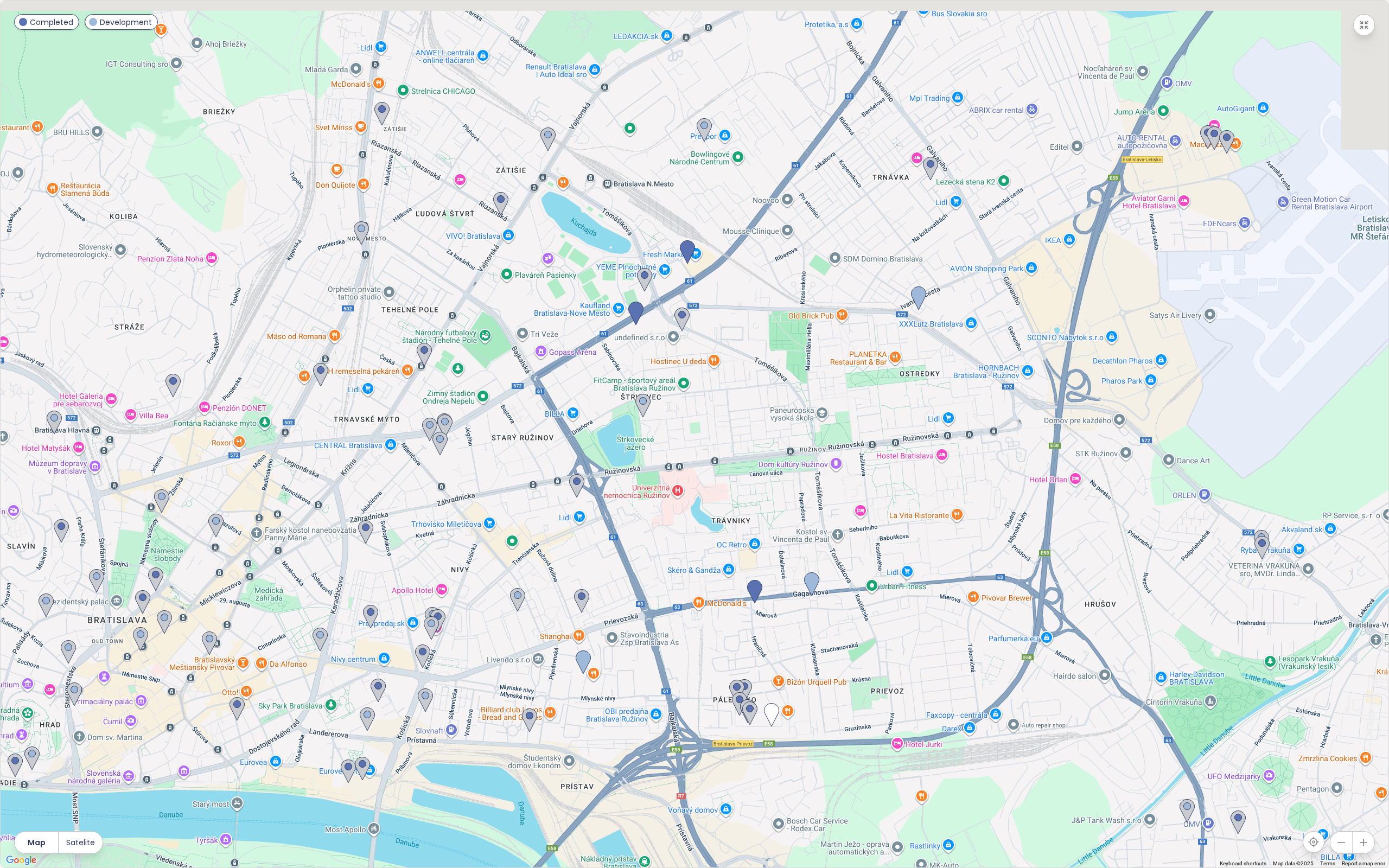
drag, startPoint x: 1085, startPoint y: 539, endPoint x: 1042, endPoint y: 779, distance: 243.8
click at [1042, 730] on div at bounding box center [694, 434] width 1388 height 867
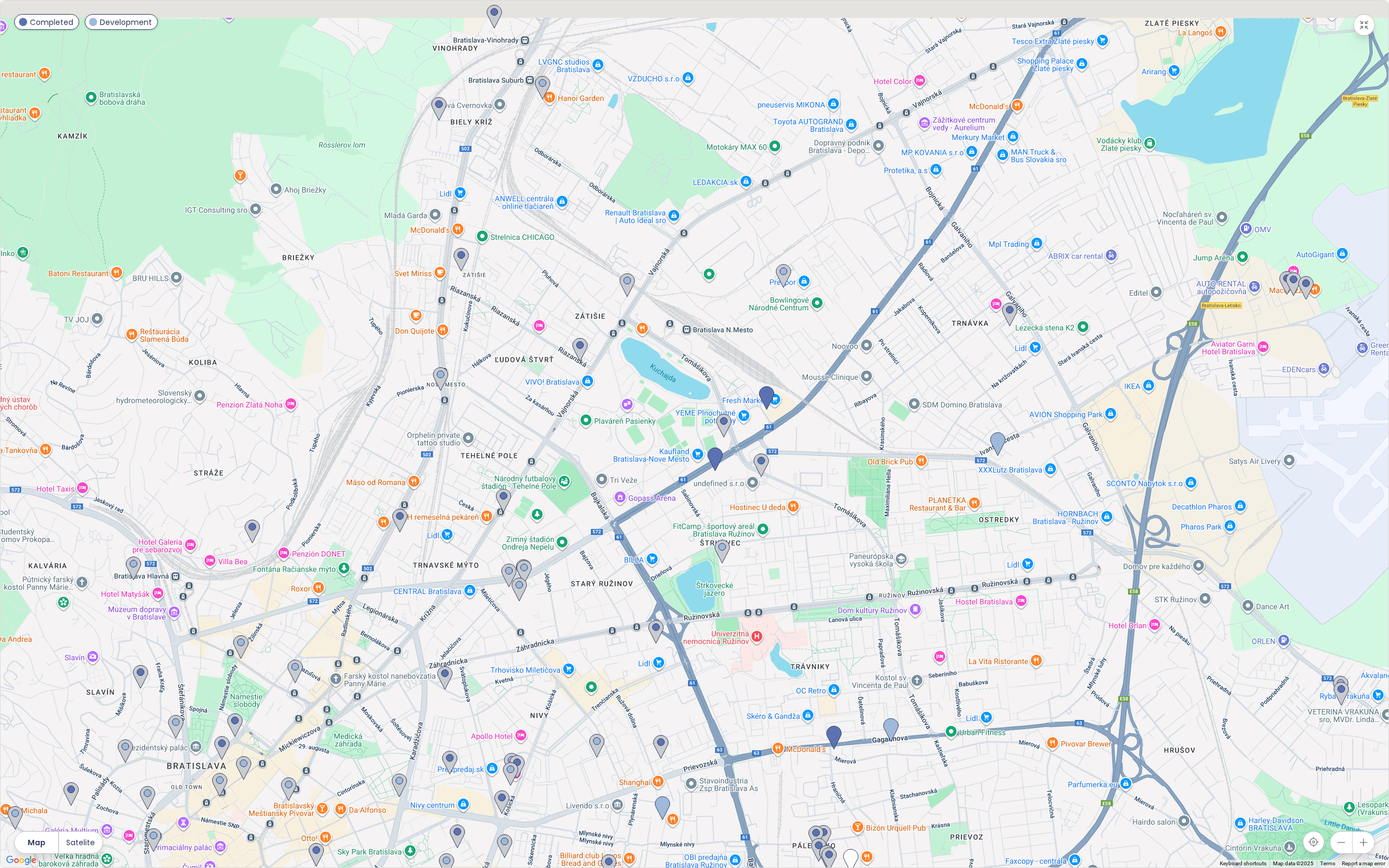
drag, startPoint x: 1118, startPoint y: 508, endPoint x: 1160, endPoint y: 578, distance: 81.6
click at [1160, 578] on div at bounding box center [694, 434] width 1388 height 867
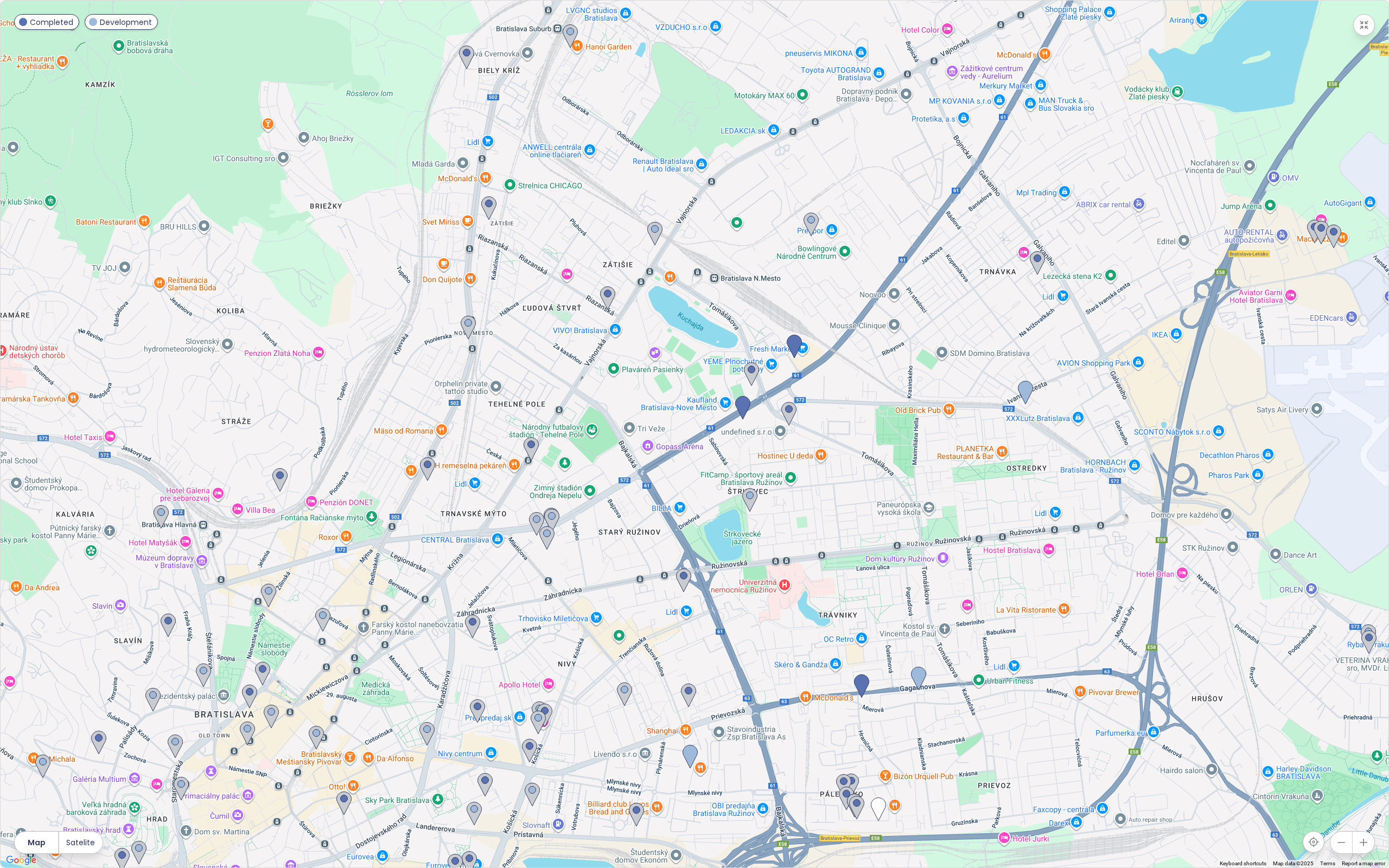
drag, startPoint x: 840, startPoint y: 600, endPoint x: 867, endPoint y: 452, distance: 150.4
click at [884, 519] on div at bounding box center [694, 434] width 1388 height 867
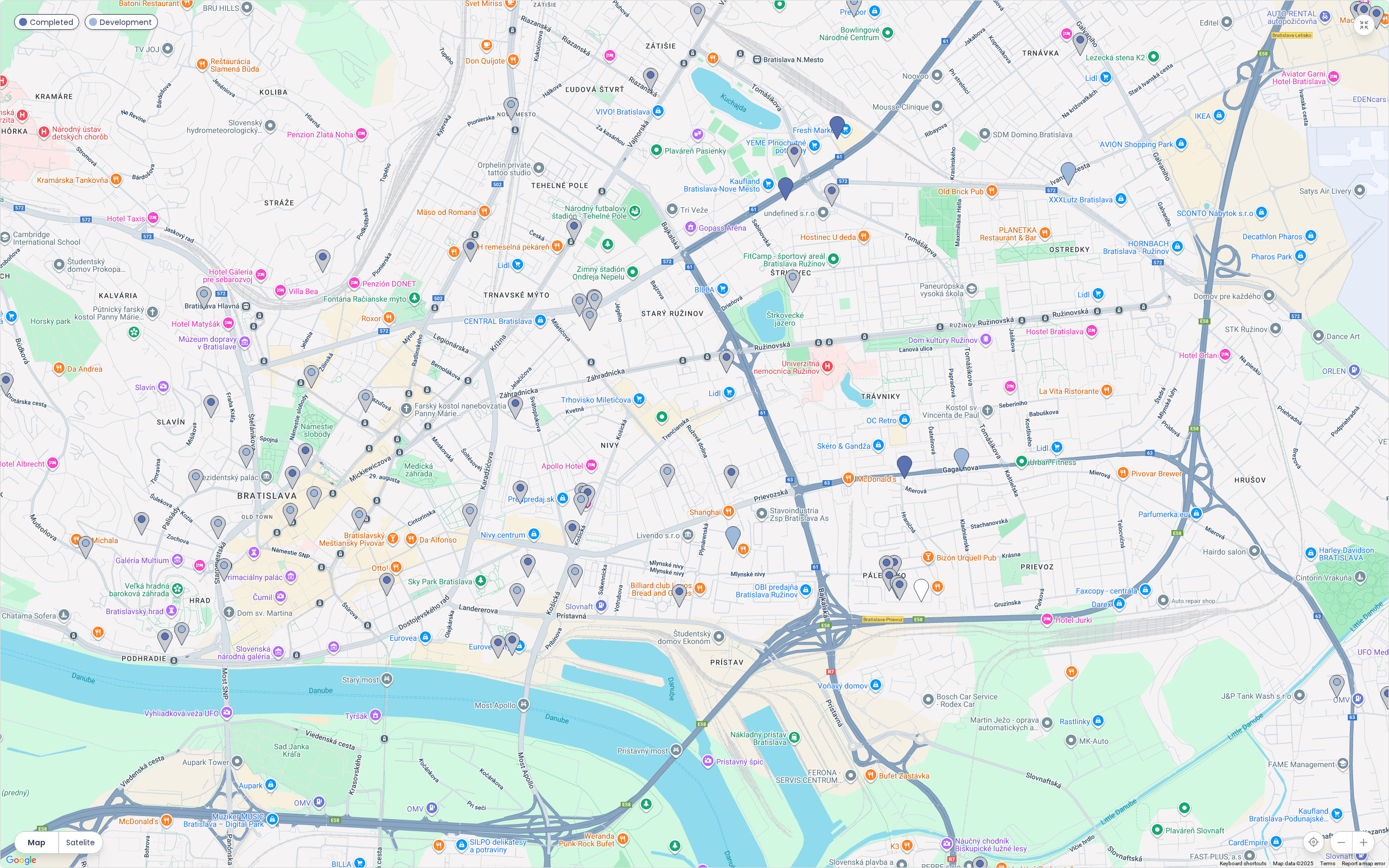
drag, startPoint x: 1029, startPoint y: 419, endPoint x: 1065, endPoint y: 257, distance: 166.0
click at [1065, 261] on div at bounding box center [694, 434] width 1388 height 867
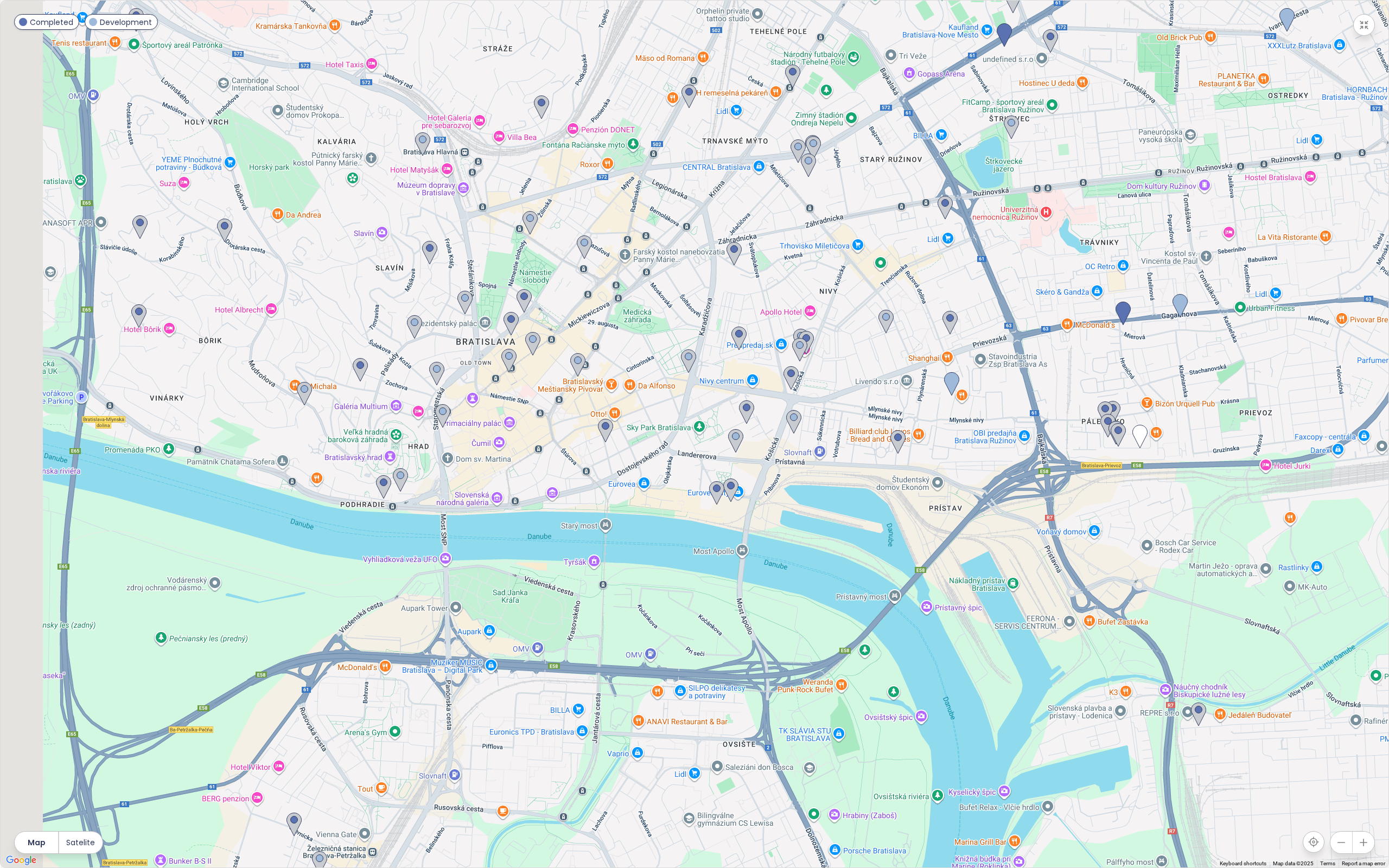
drag, startPoint x: 1051, startPoint y: 533, endPoint x: 1227, endPoint y: 614, distance: 193.7
click at [1233, 616] on div at bounding box center [694, 434] width 1388 height 867
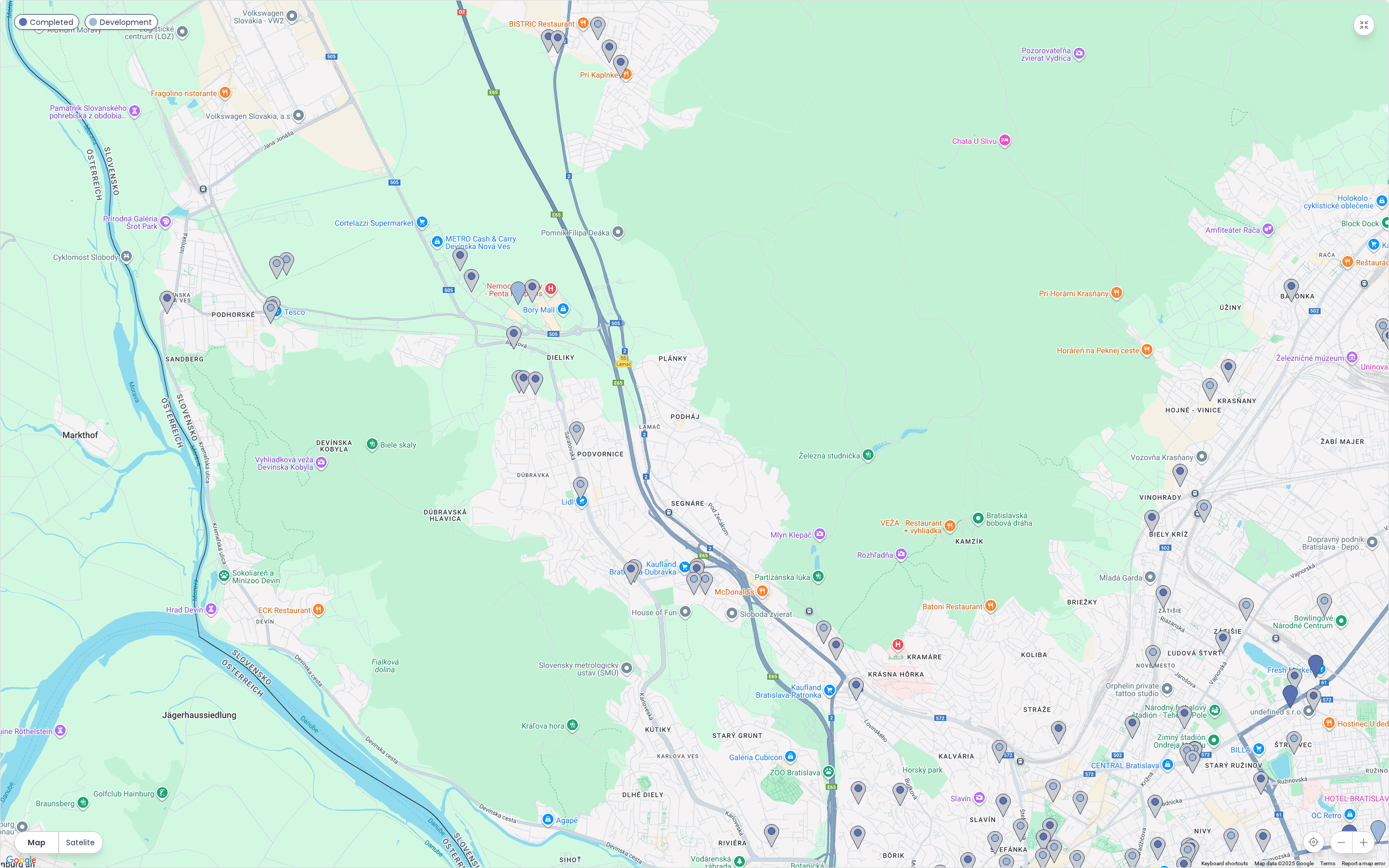
drag, startPoint x: 598, startPoint y: 339, endPoint x: 905, endPoint y: 766, distance: 525.9
click at [905, 730] on div at bounding box center [694, 434] width 1388 height 867
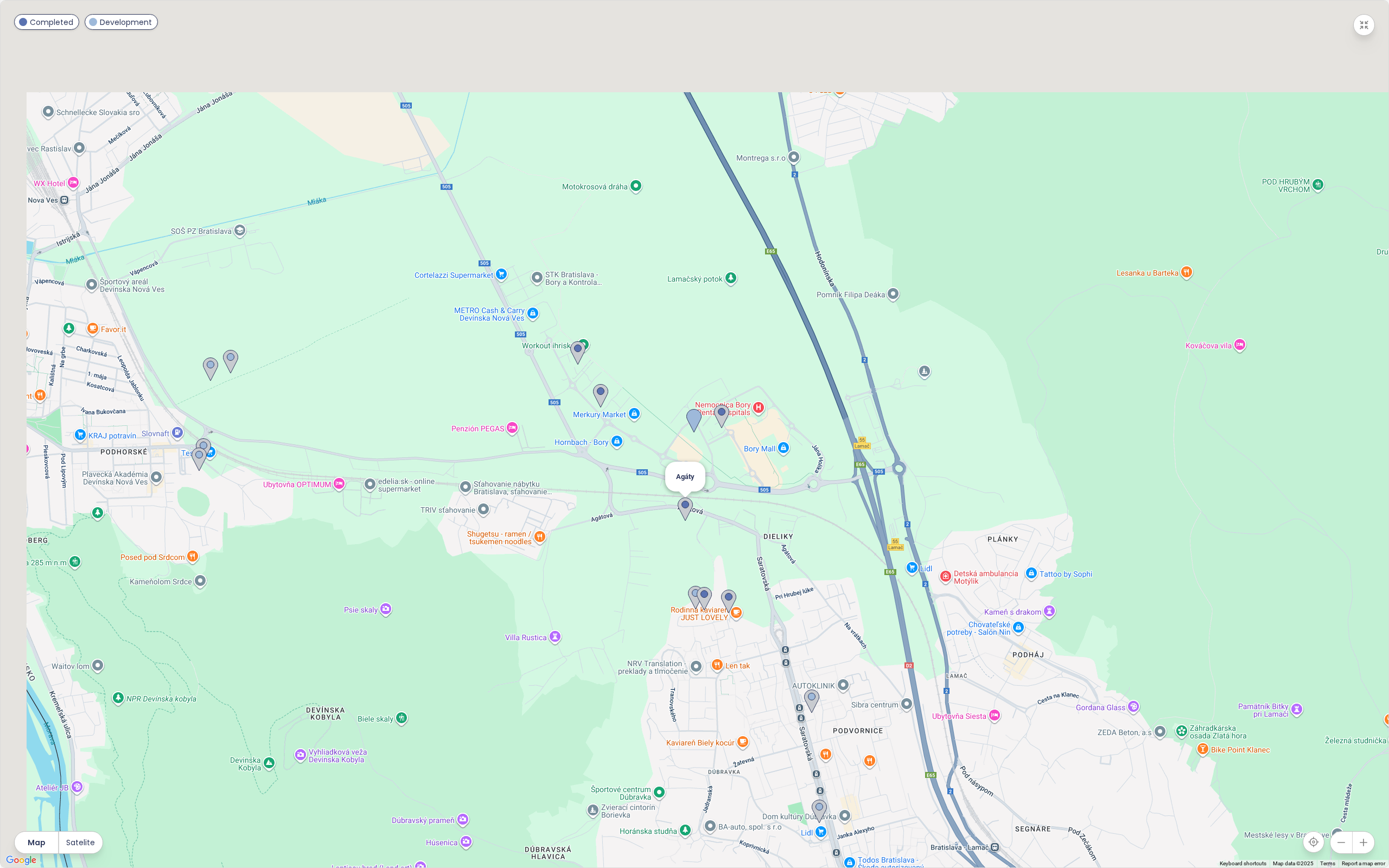
drag, startPoint x: 629, startPoint y: 456, endPoint x: 693, endPoint y: 508, distance: 82.5
click at [693, 508] on div "Agáty" at bounding box center [694, 434] width 1388 height 867
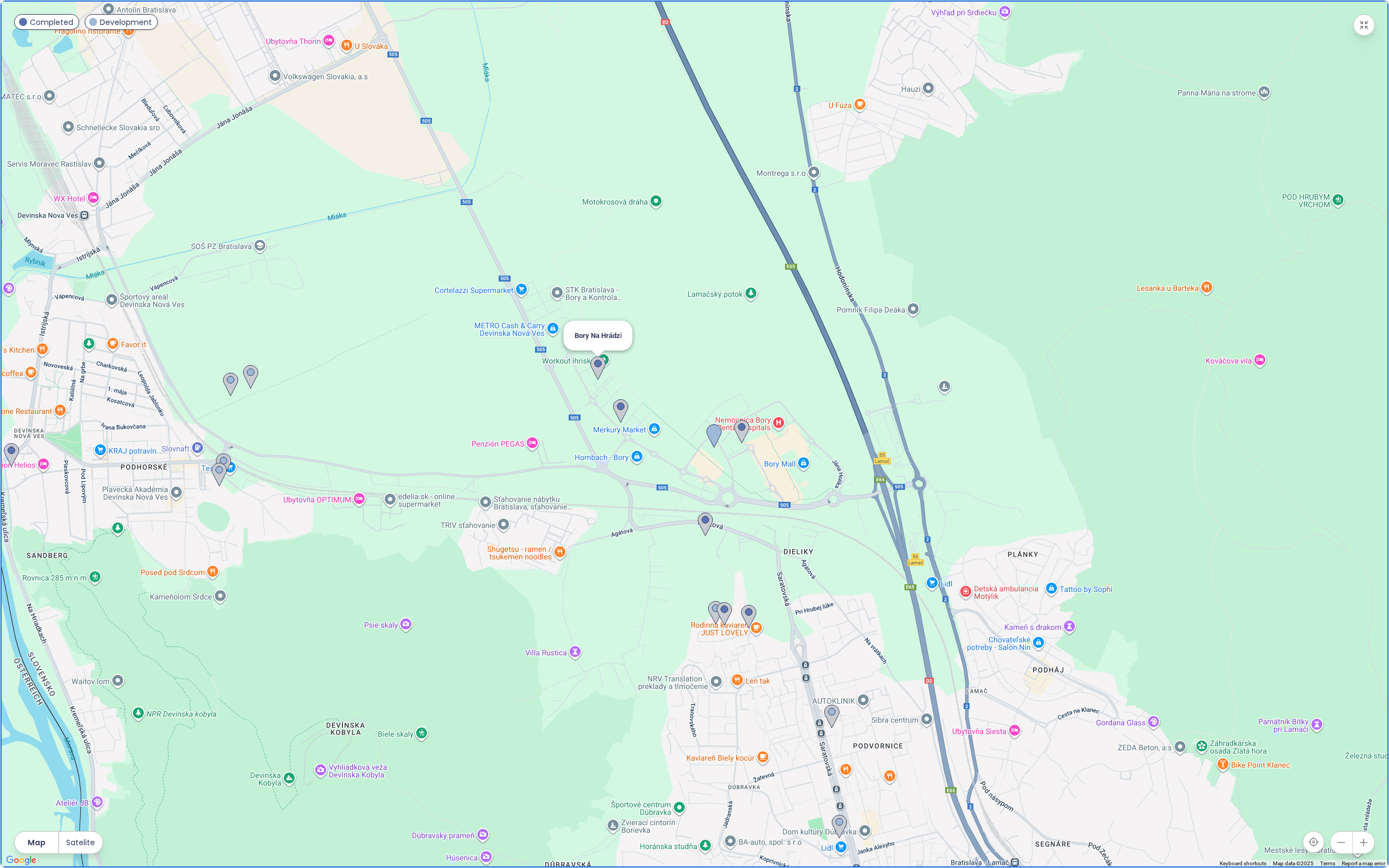
click at [598, 365] on img at bounding box center [598, 368] width 15 height 24
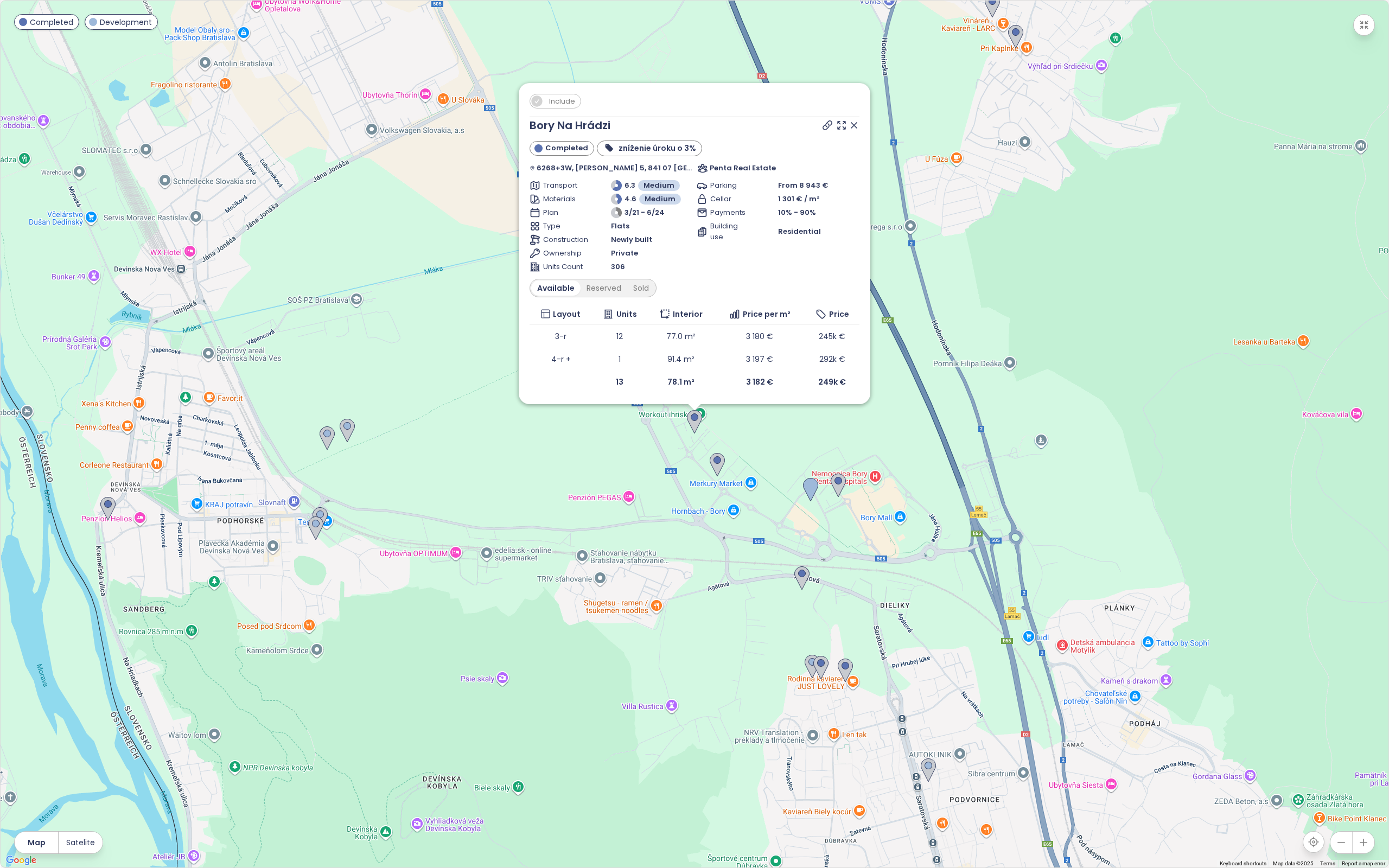
click at [691, 419] on img at bounding box center [694, 422] width 15 height 24
click at [546, 626] on div "To navigate, press the arrow keys. Include Bory Na Hrádzi Completed zníženie úr…" at bounding box center [694, 434] width 1388 height 867
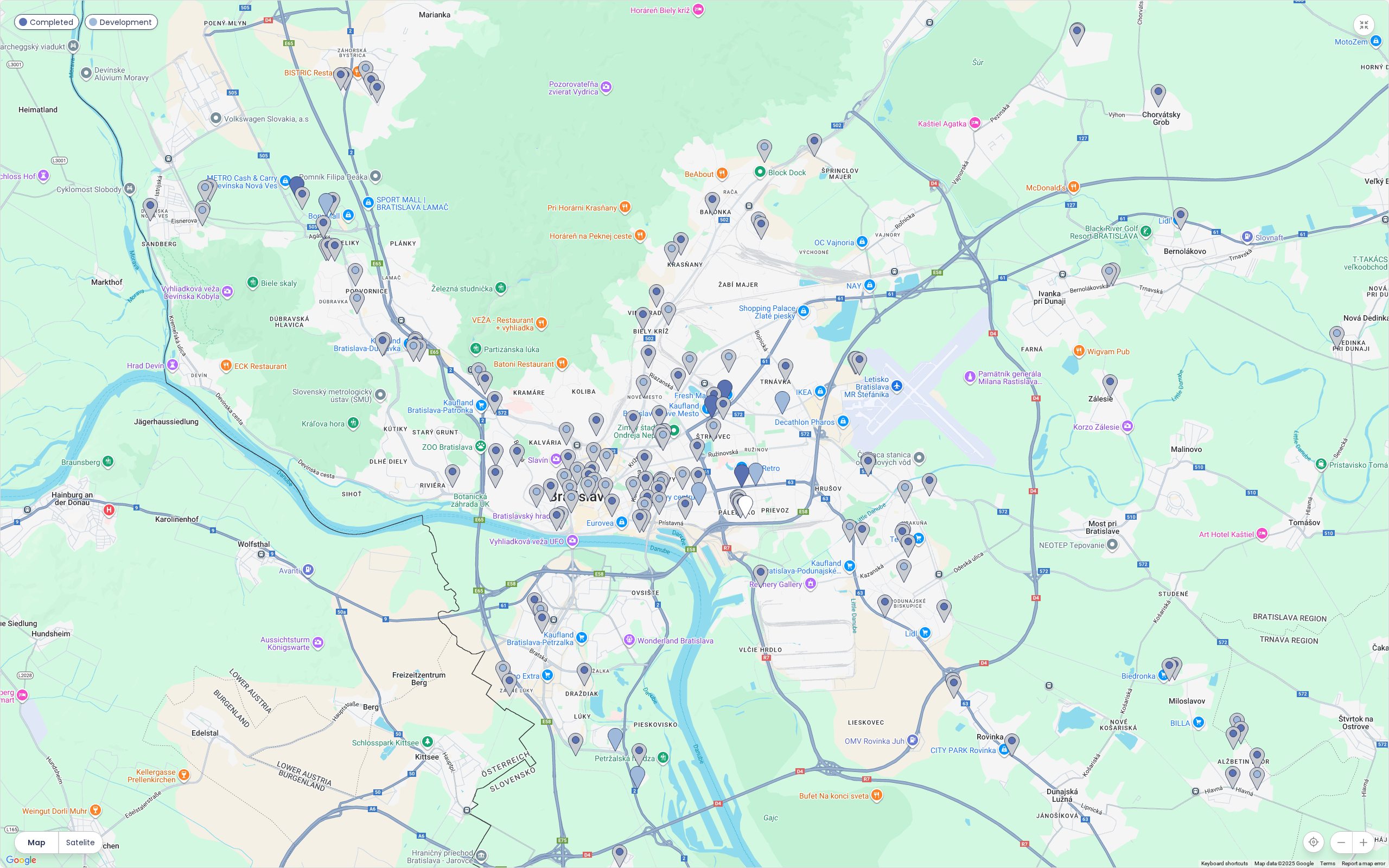
drag, startPoint x: 816, startPoint y: 548, endPoint x: 554, endPoint y: 290, distance: 367.7
click at [554, 290] on div at bounding box center [694, 434] width 1388 height 867
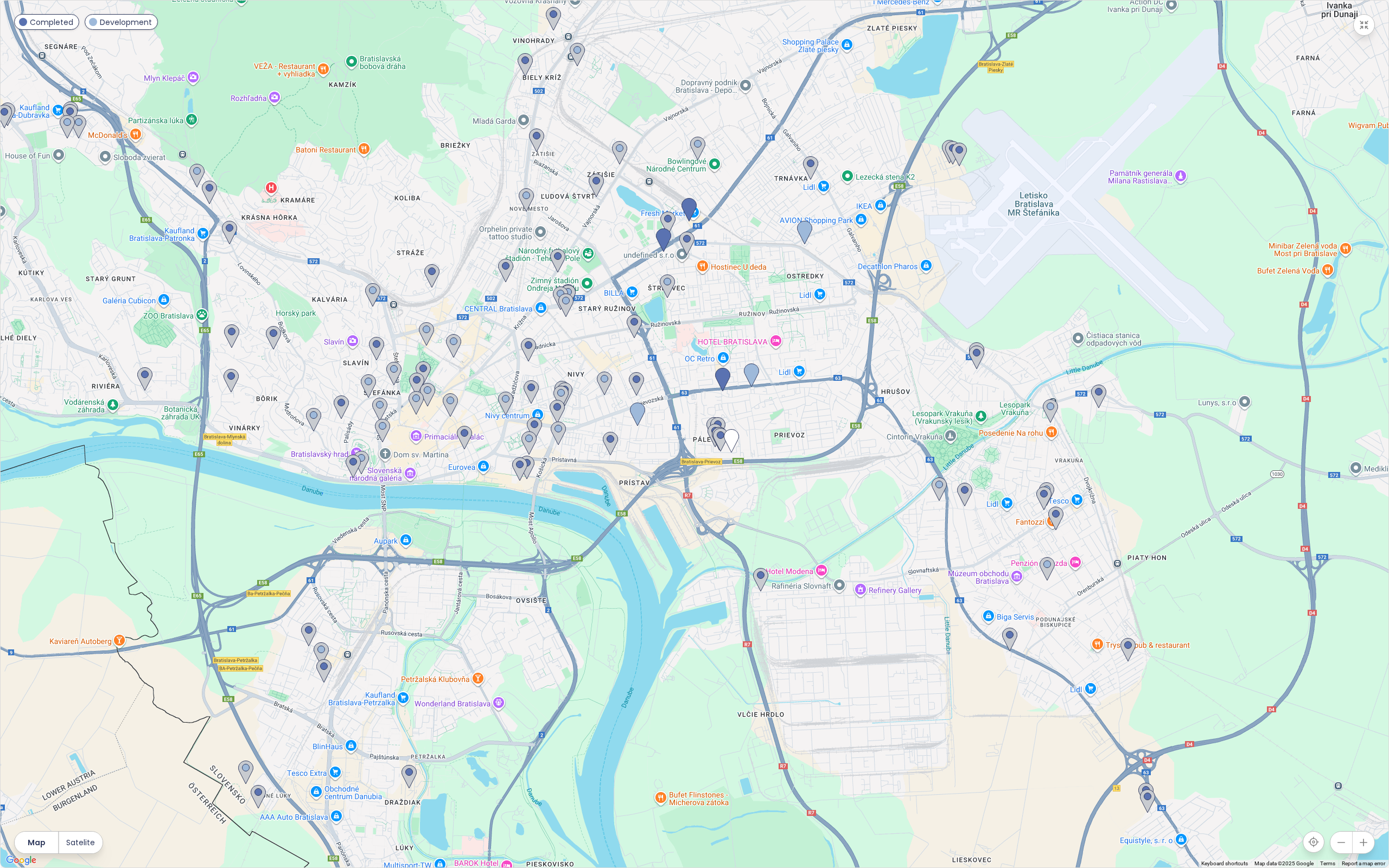
click at [1363, 33] on button "button" at bounding box center [1364, 24] width 22 height 22
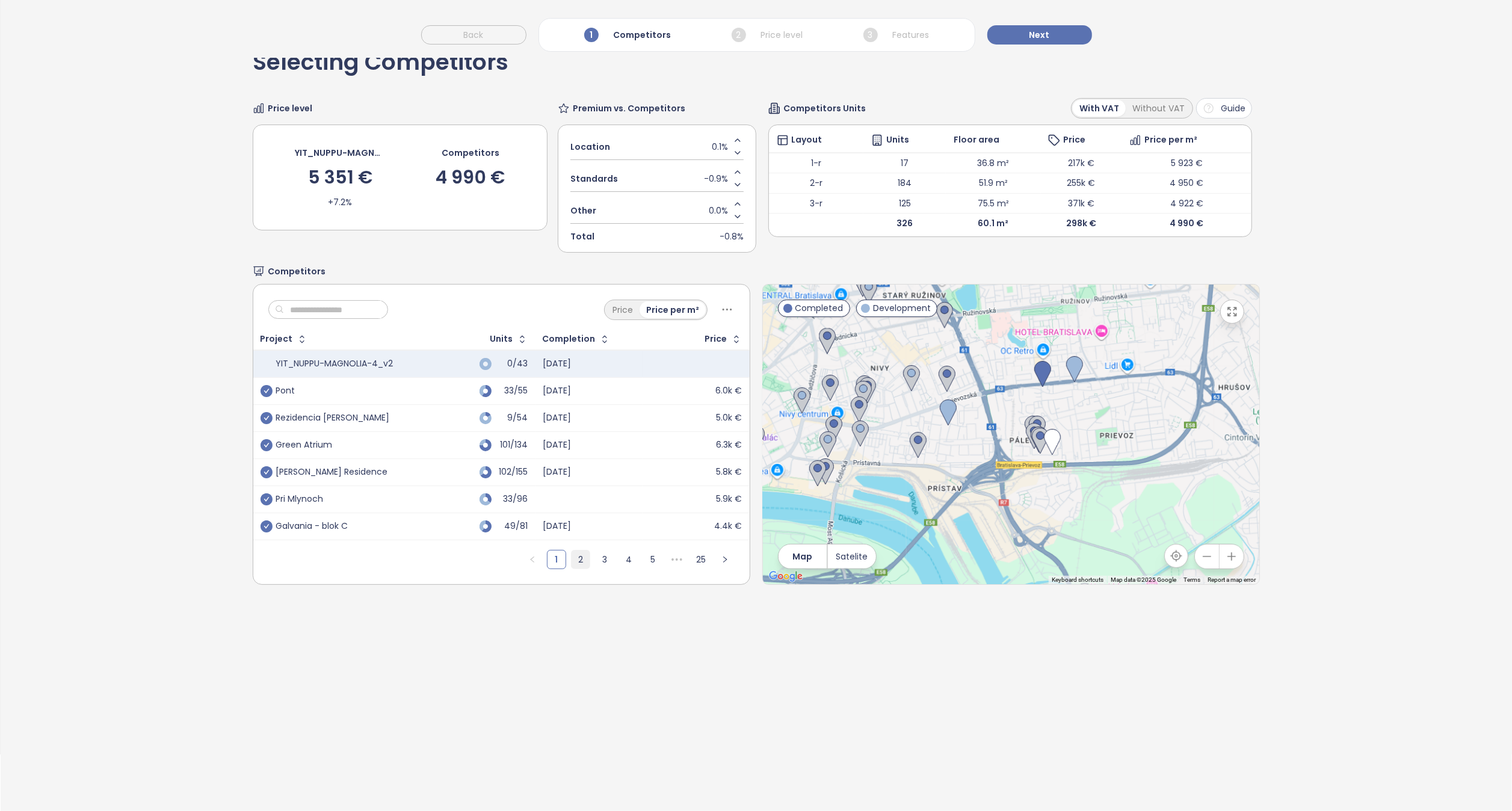
click at [572, 559] on link "2" at bounding box center [581, 560] width 18 height 18
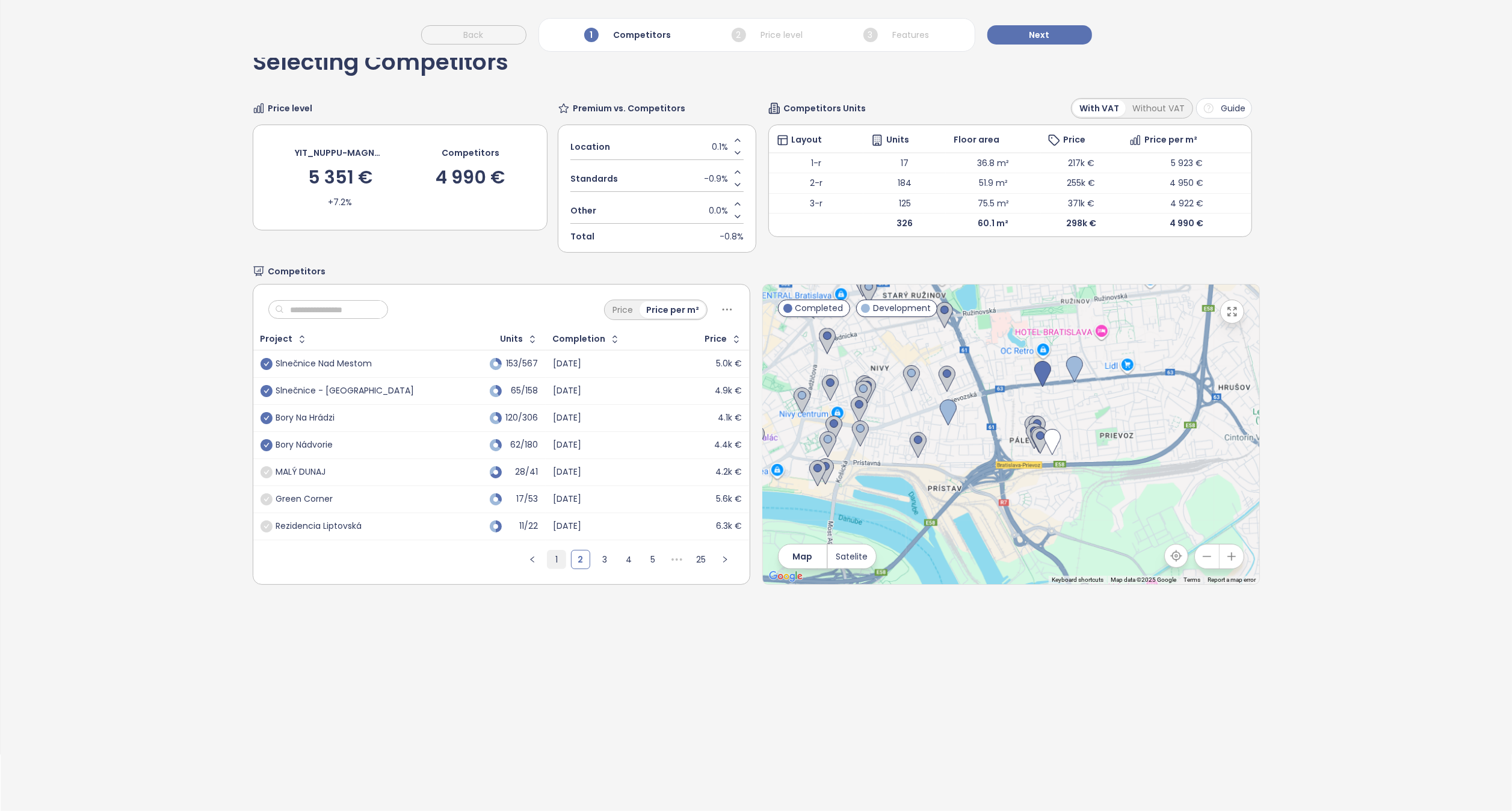
click at [548, 561] on link "1" at bounding box center [557, 560] width 18 height 18
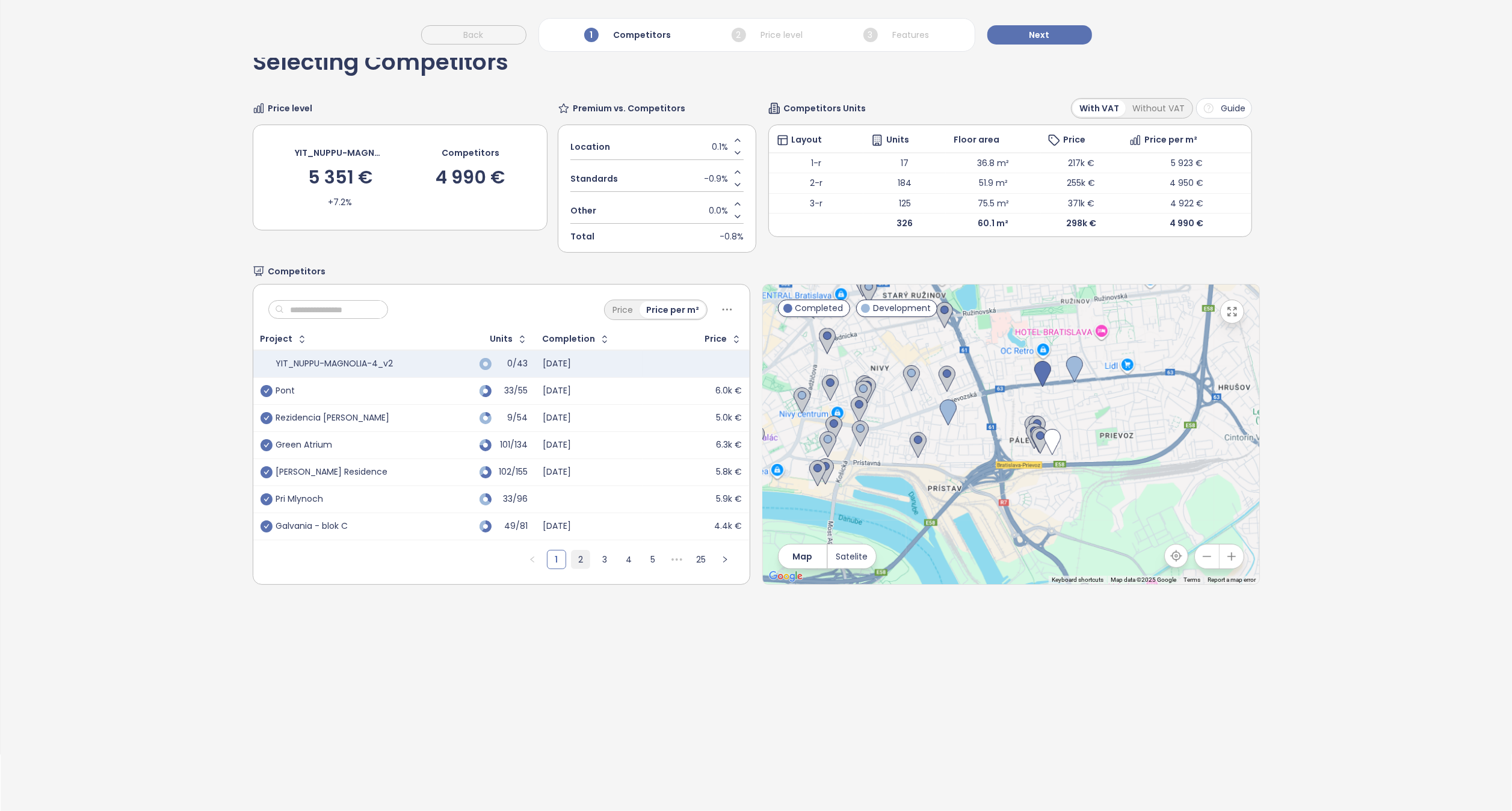
click at [572, 556] on link "2" at bounding box center [581, 560] width 18 height 18
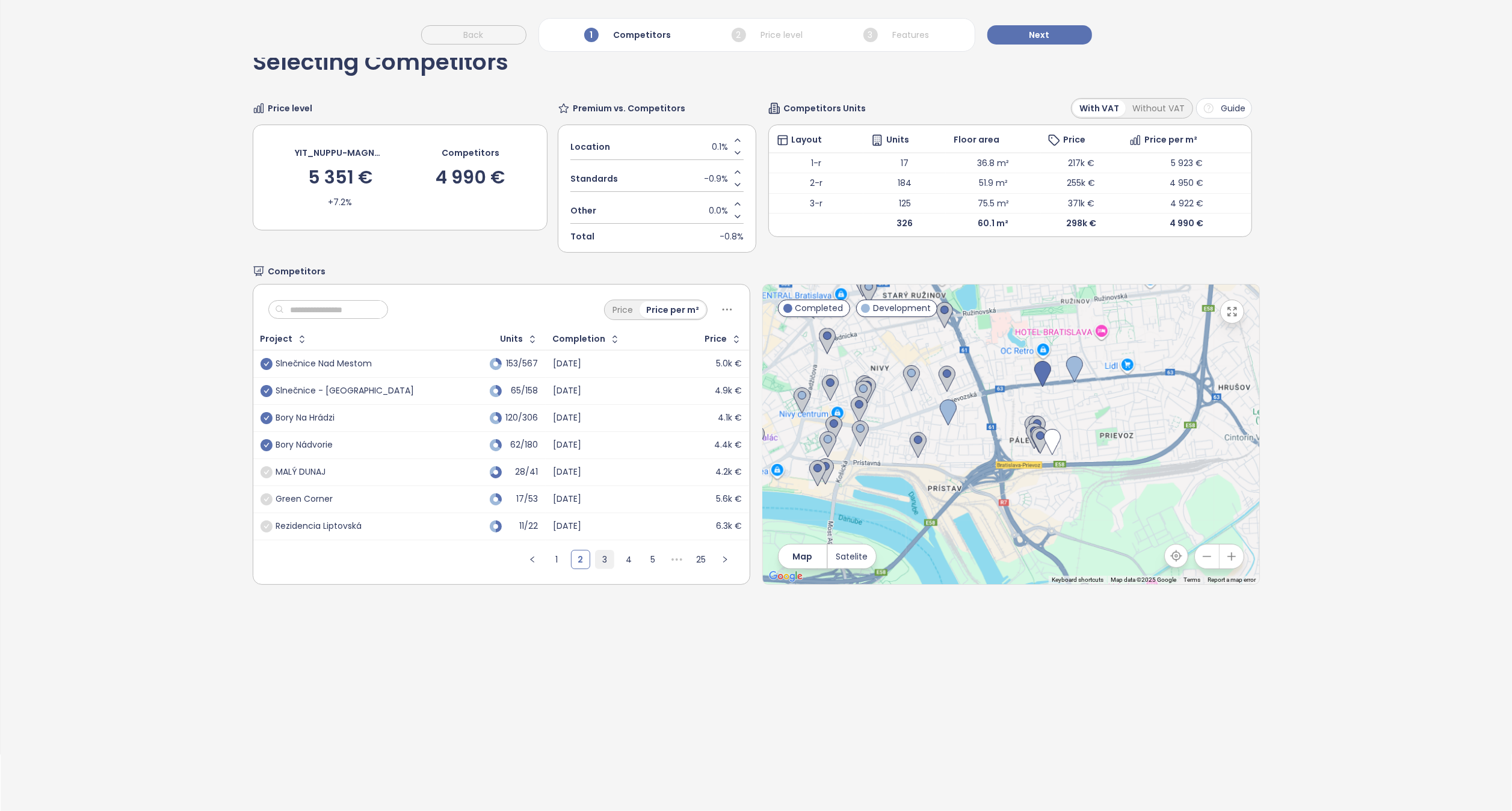
click at [595, 557] on link "3" at bounding box center [605, 560] width 18 height 18
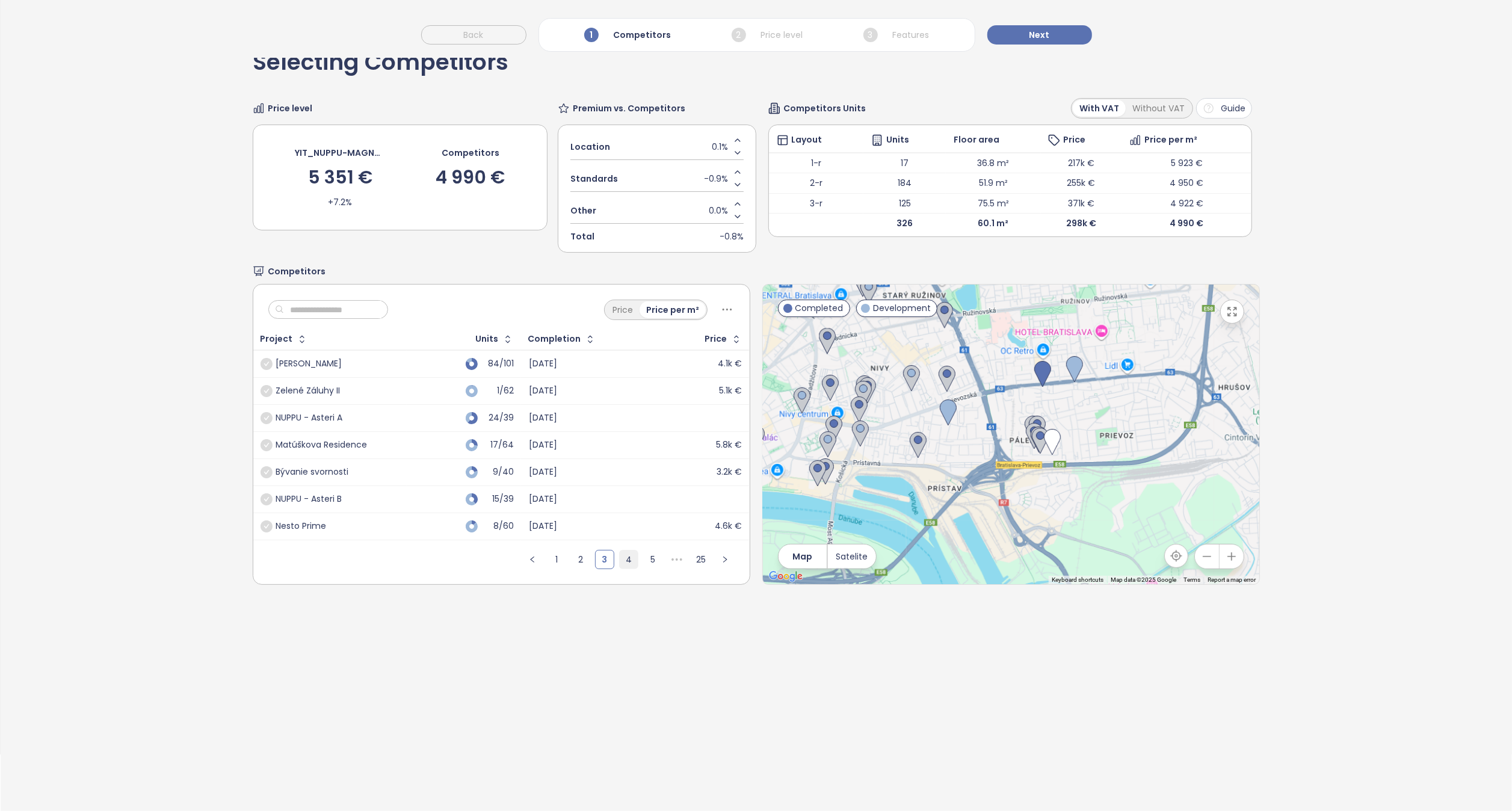
click at [621, 559] on link "4" at bounding box center [629, 560] width 18 height 18
click at [646, 561] on link "6" at bounding box center [653, 560] width 18 height 18
click at [625, 552] on link "7" at bounding box center [629, 560] width 18 height 18
click at [1038, 30] on span "Next" at bounding box center [1040, 35] width 21 height 13
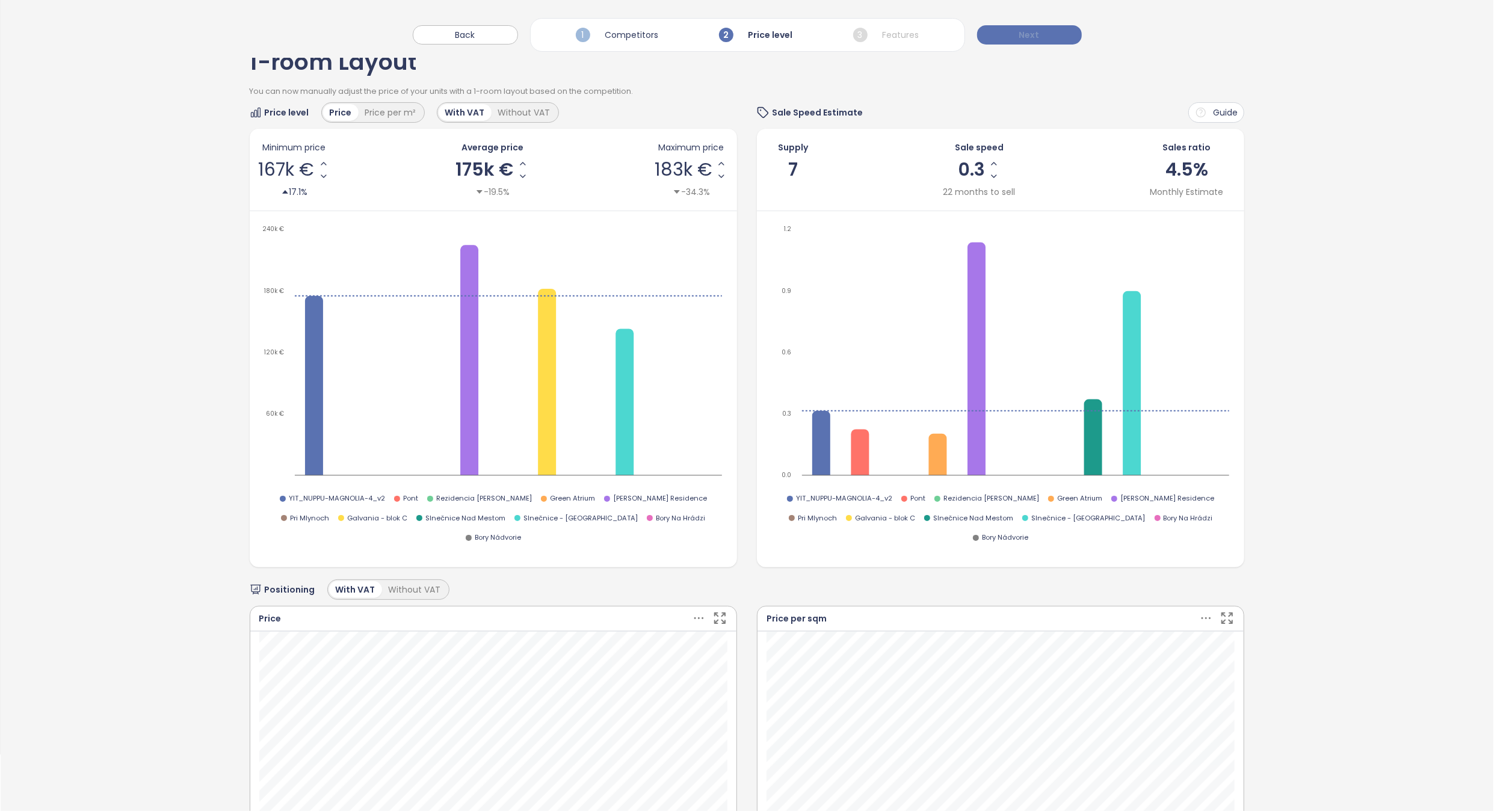
scroll to position [0, 0]
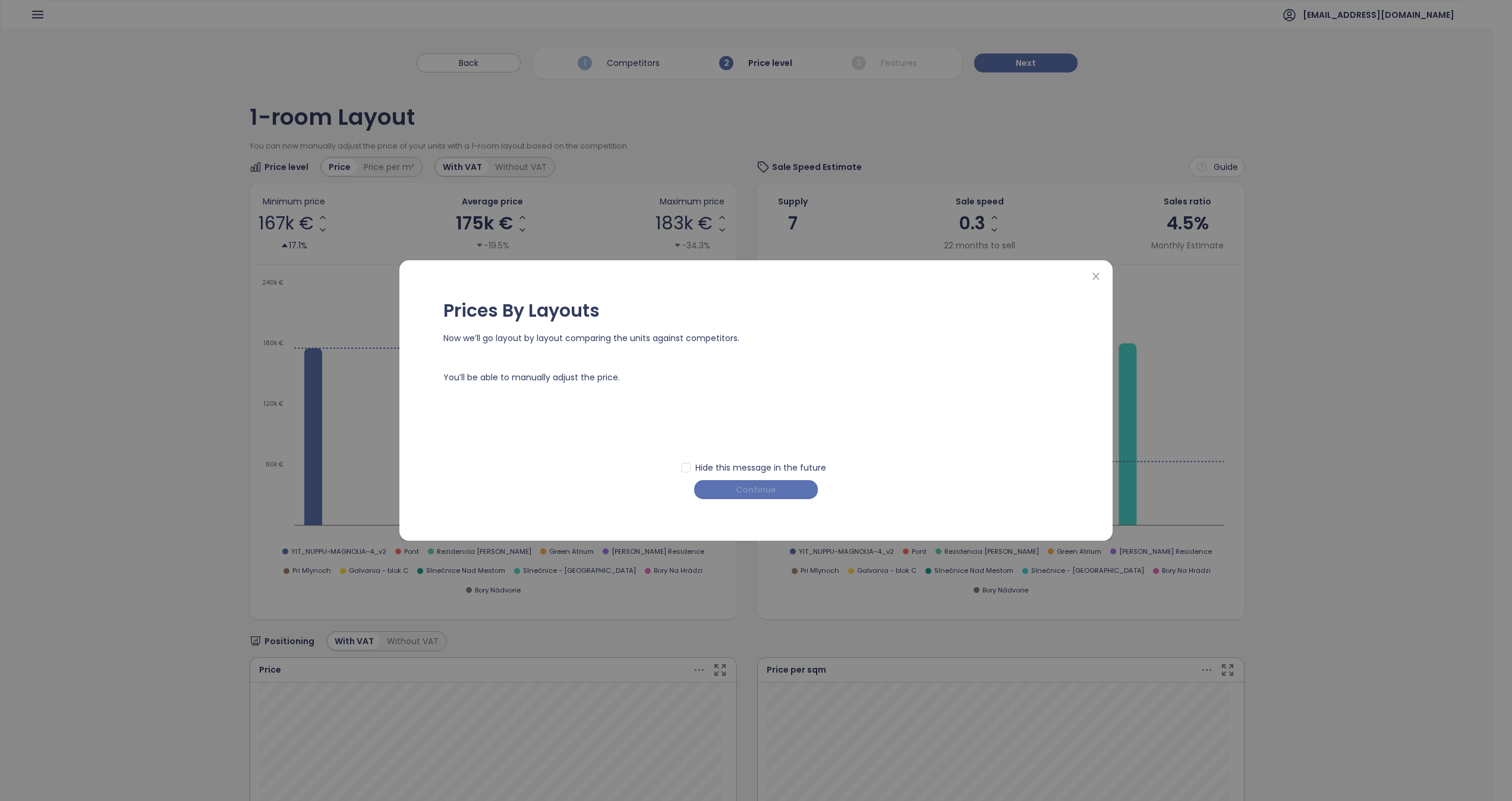
click at [749, 493] on span "Continue" at bounding box center [756, 490] width 40 height 13
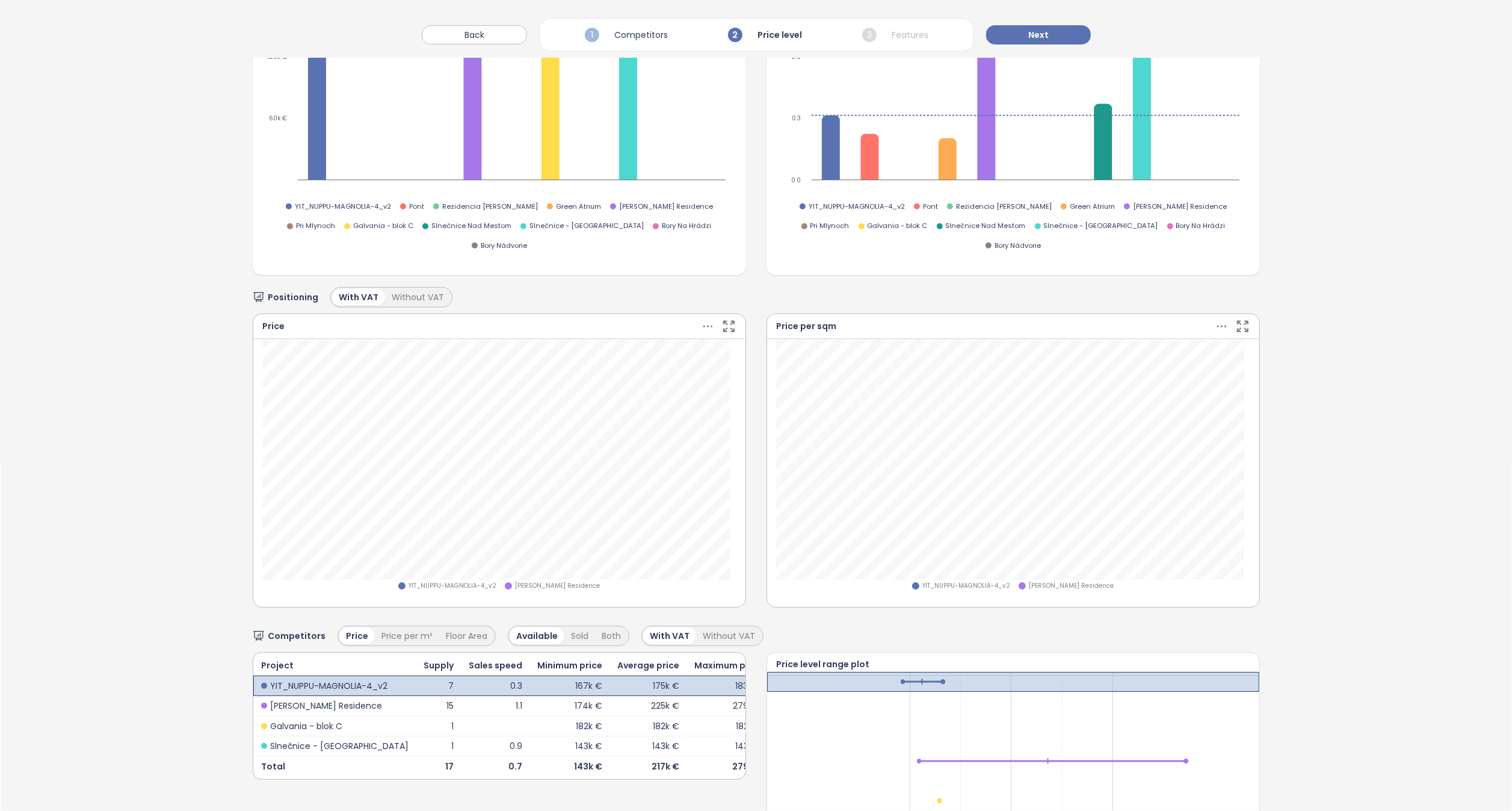
scroll to position [470, 0]
